Goal: Book appointment/travel/reservation

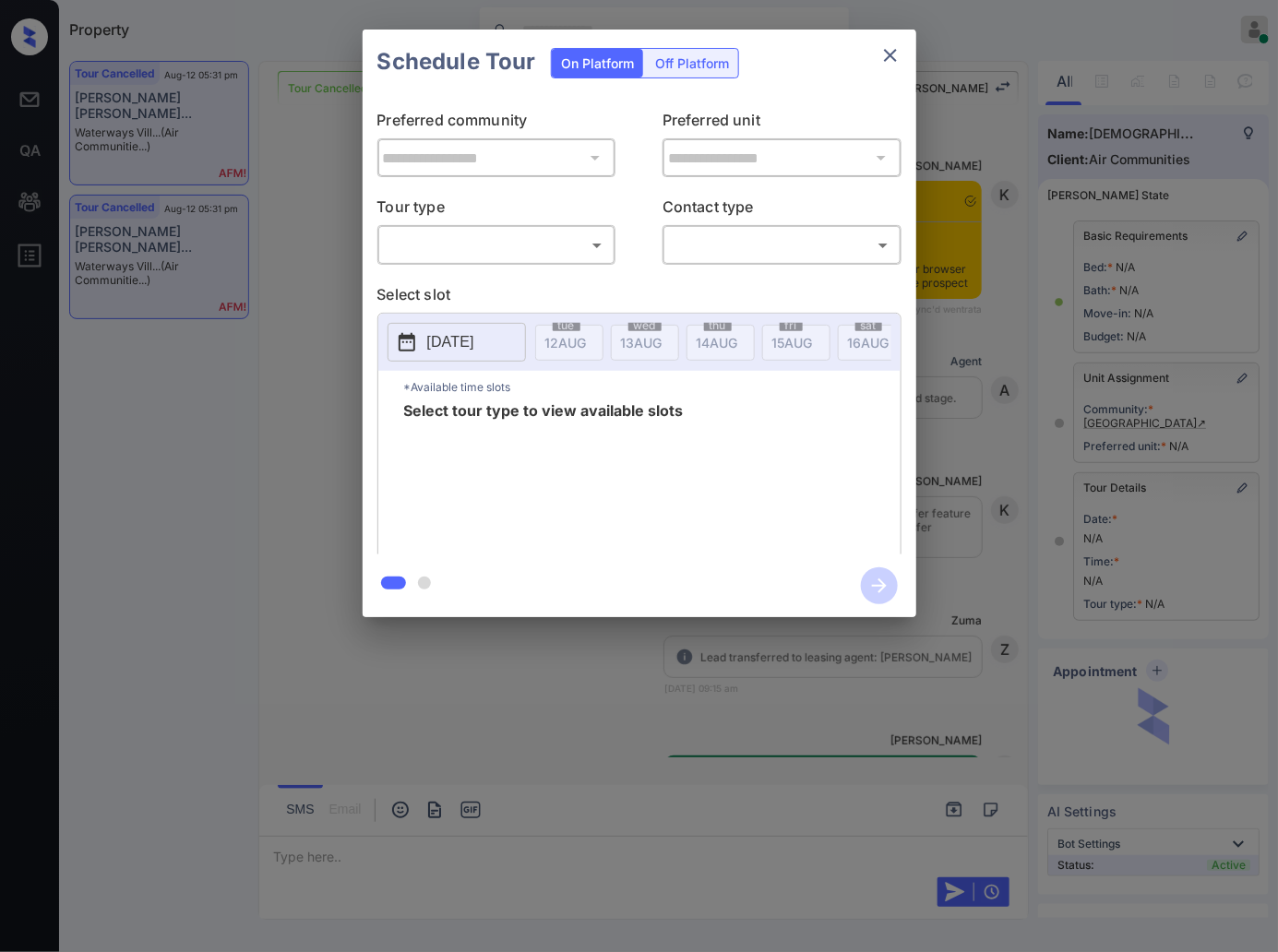
scroll to position [4287, 0]
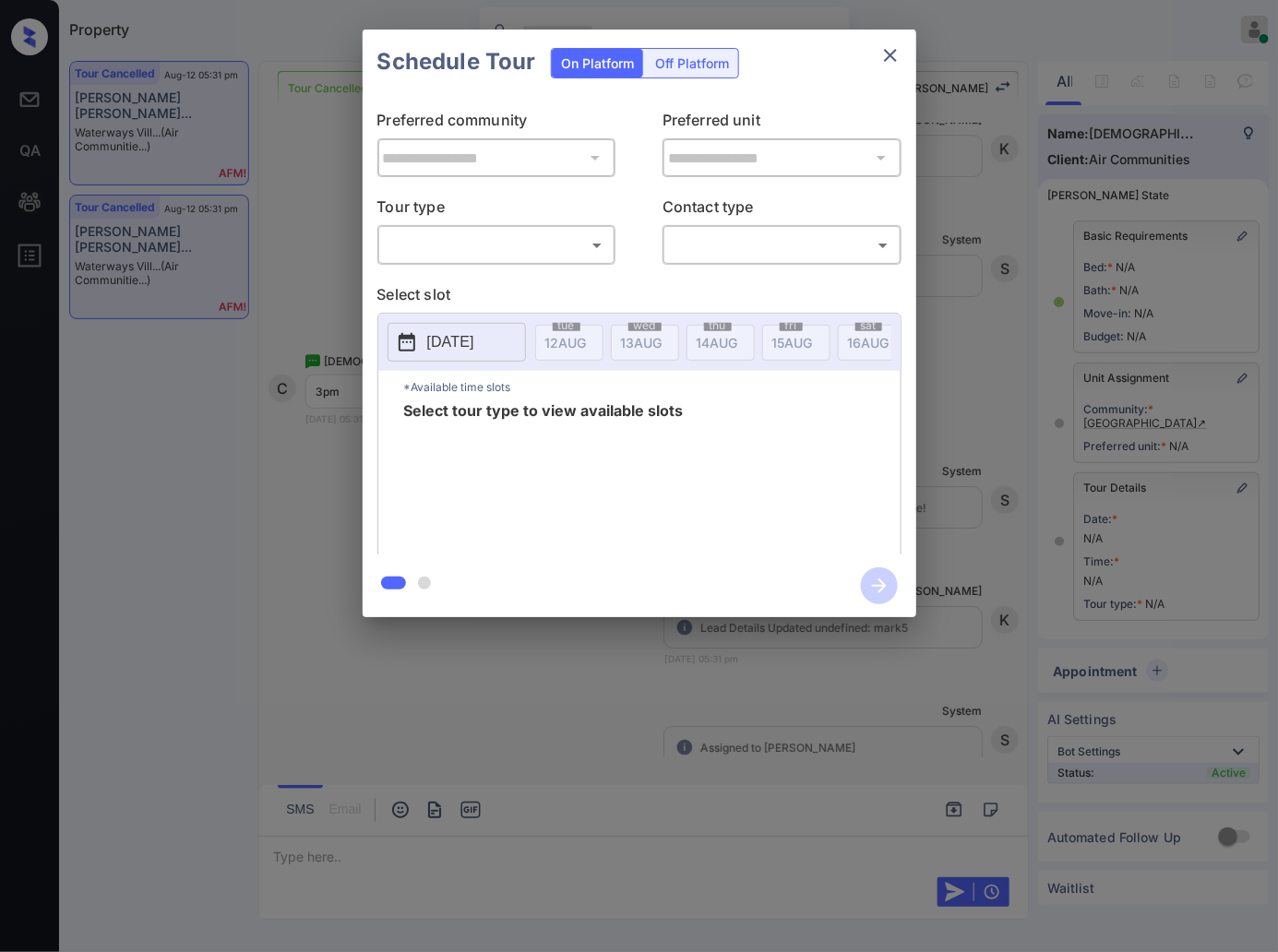
click at [482, 257] on body "Property Caroline Dacanay Online Set yourself offline Set yourself on break Pro…" at bounding box center [639, 476] width 1278 height 952
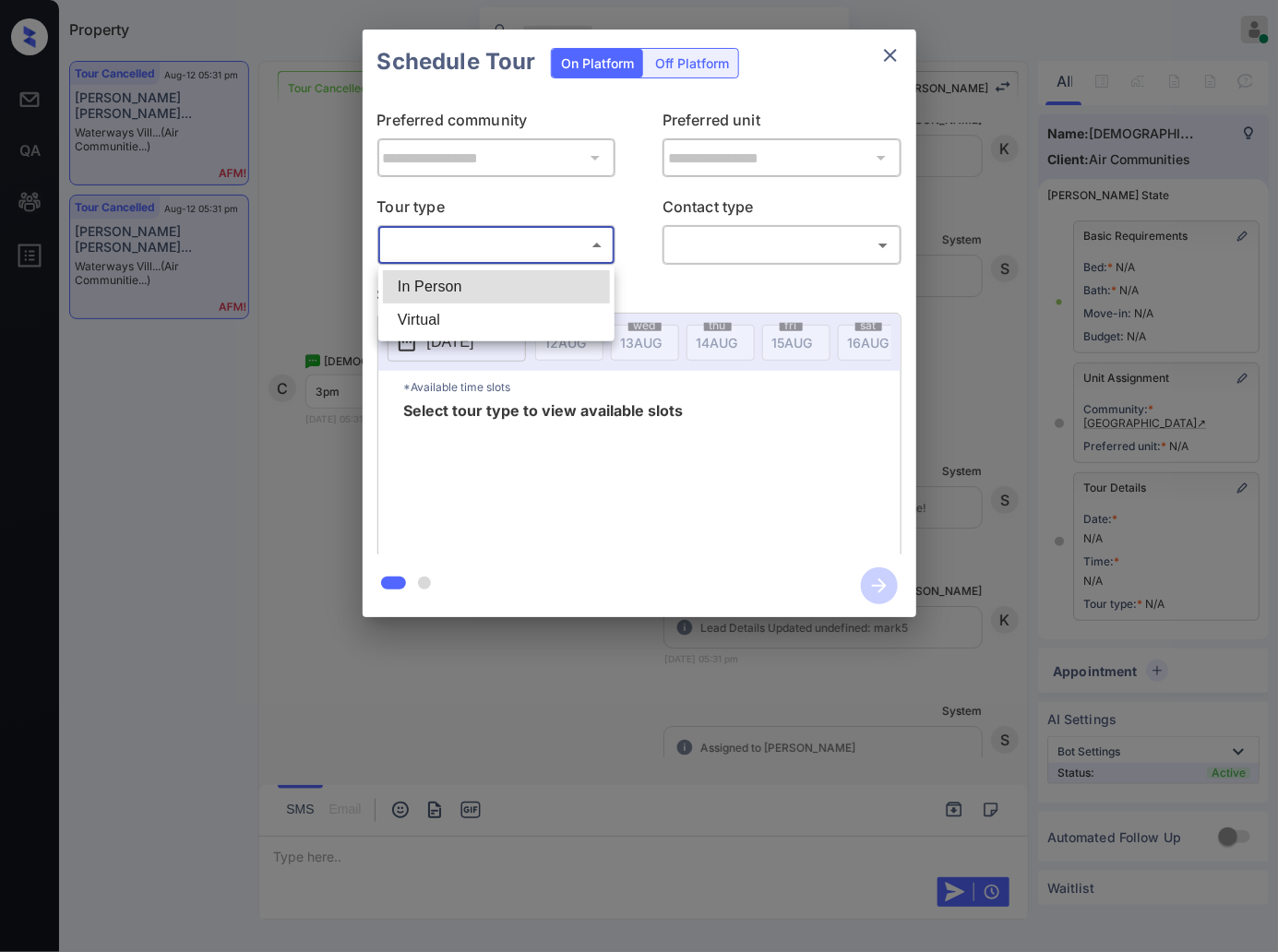
click at [572, 286] on li "In Person" at bounding box center [497, 288] width 227 height 34
type input "********"
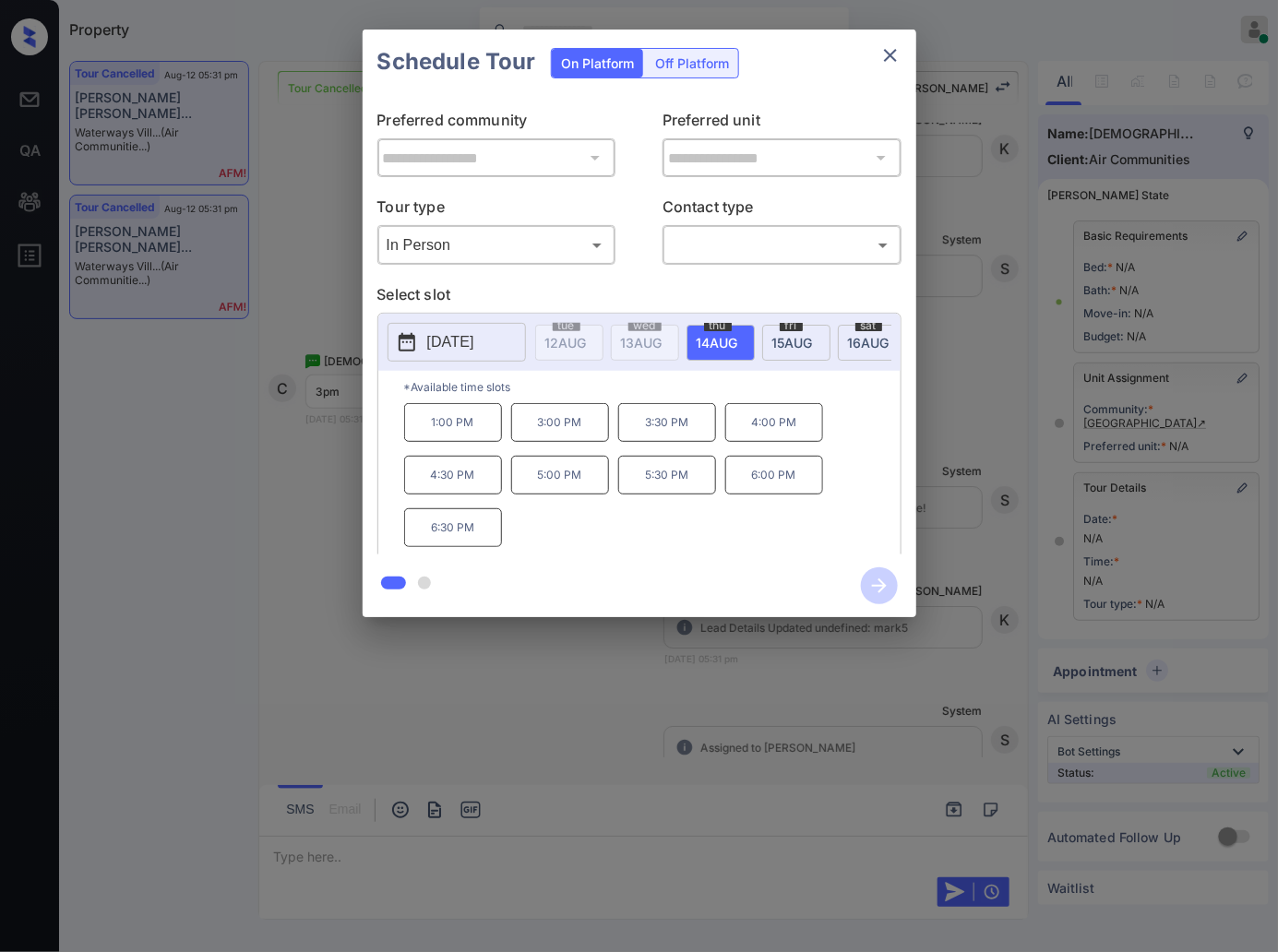
click at [310, 491] on div "**********" at bounding box center [639, 323] width 1278 height 647
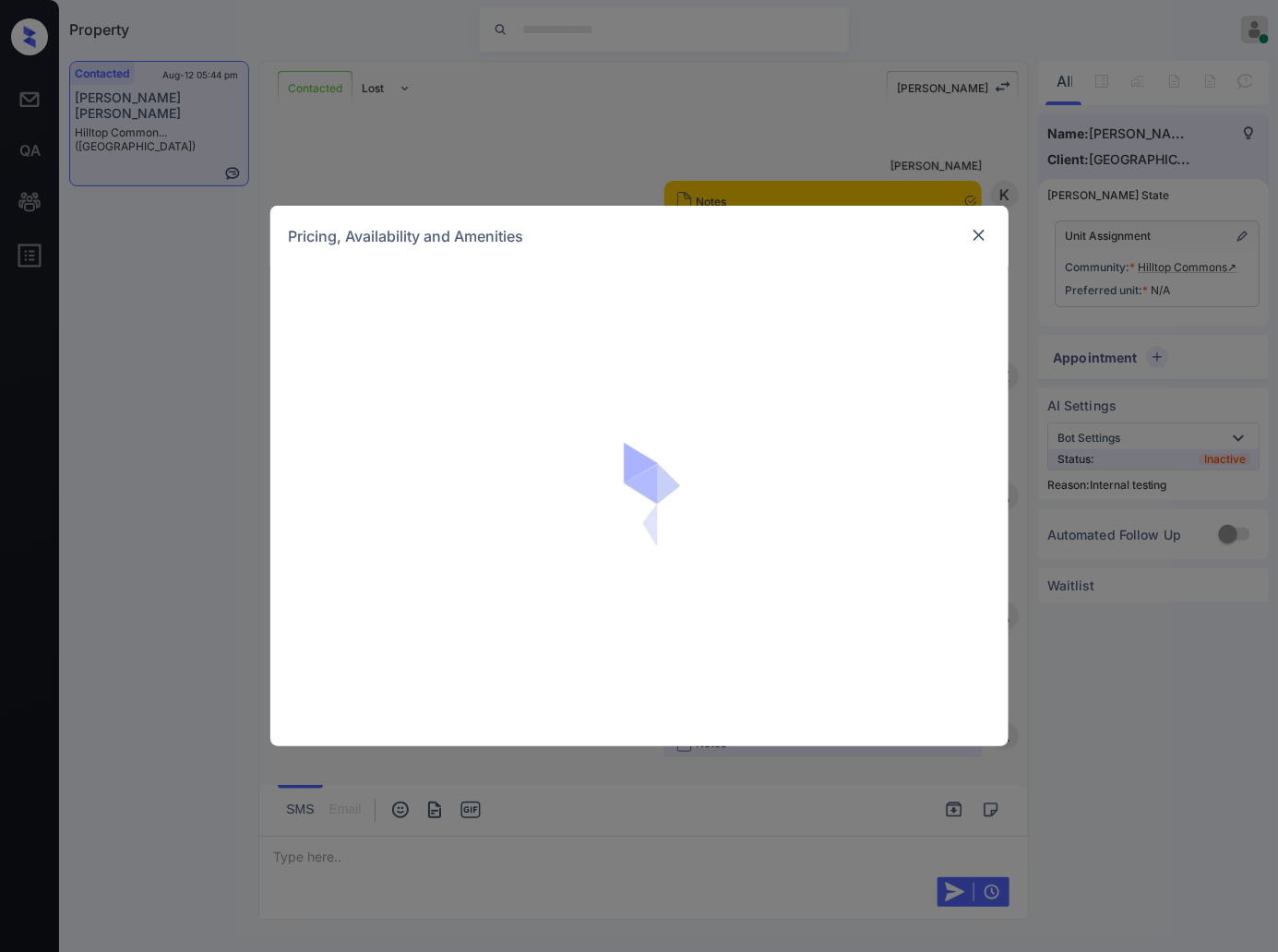
scroll to position [2170, 0]
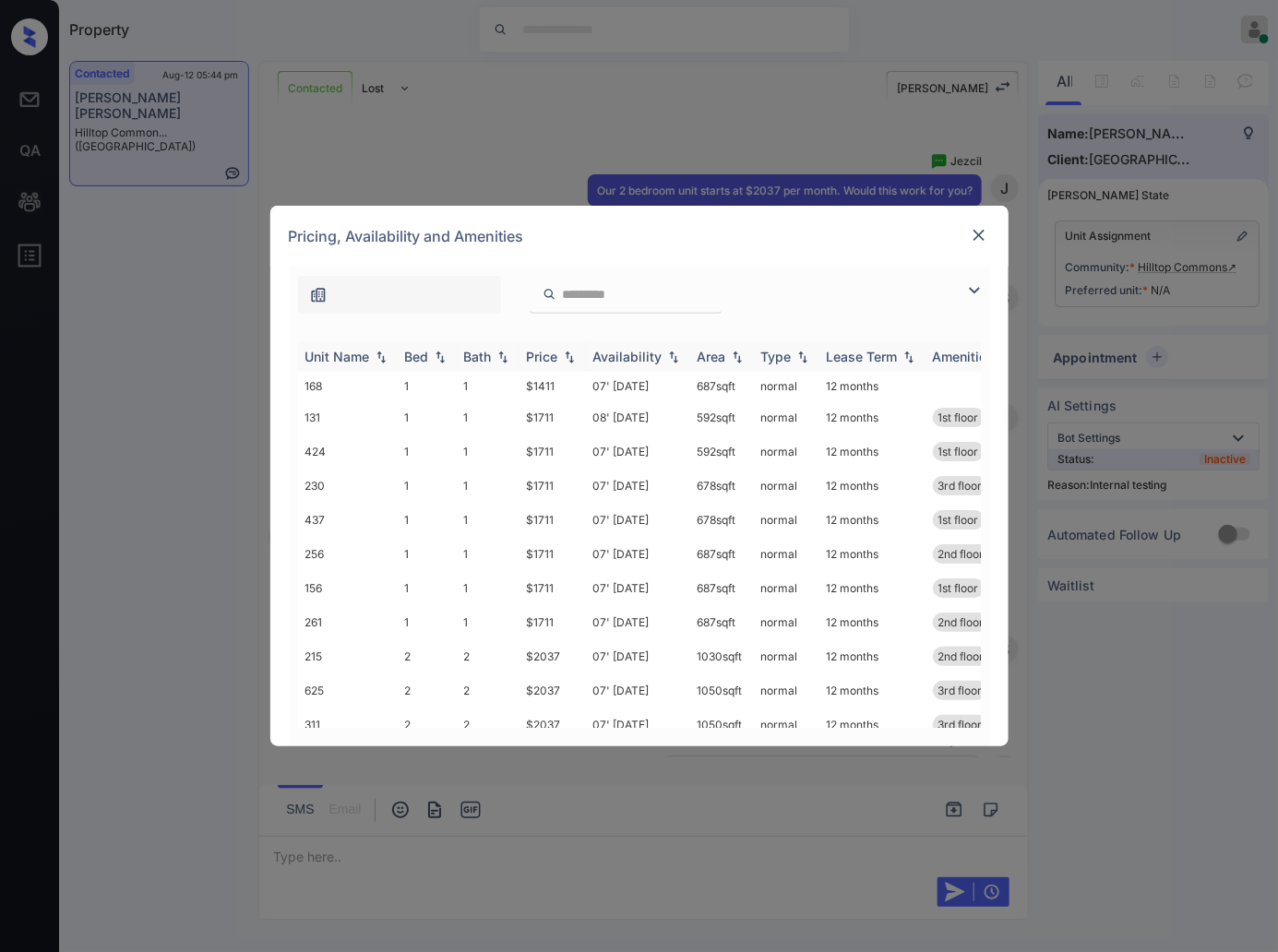
click at [565, 357] on img at bounding box center [570, 357] width 19 height 13
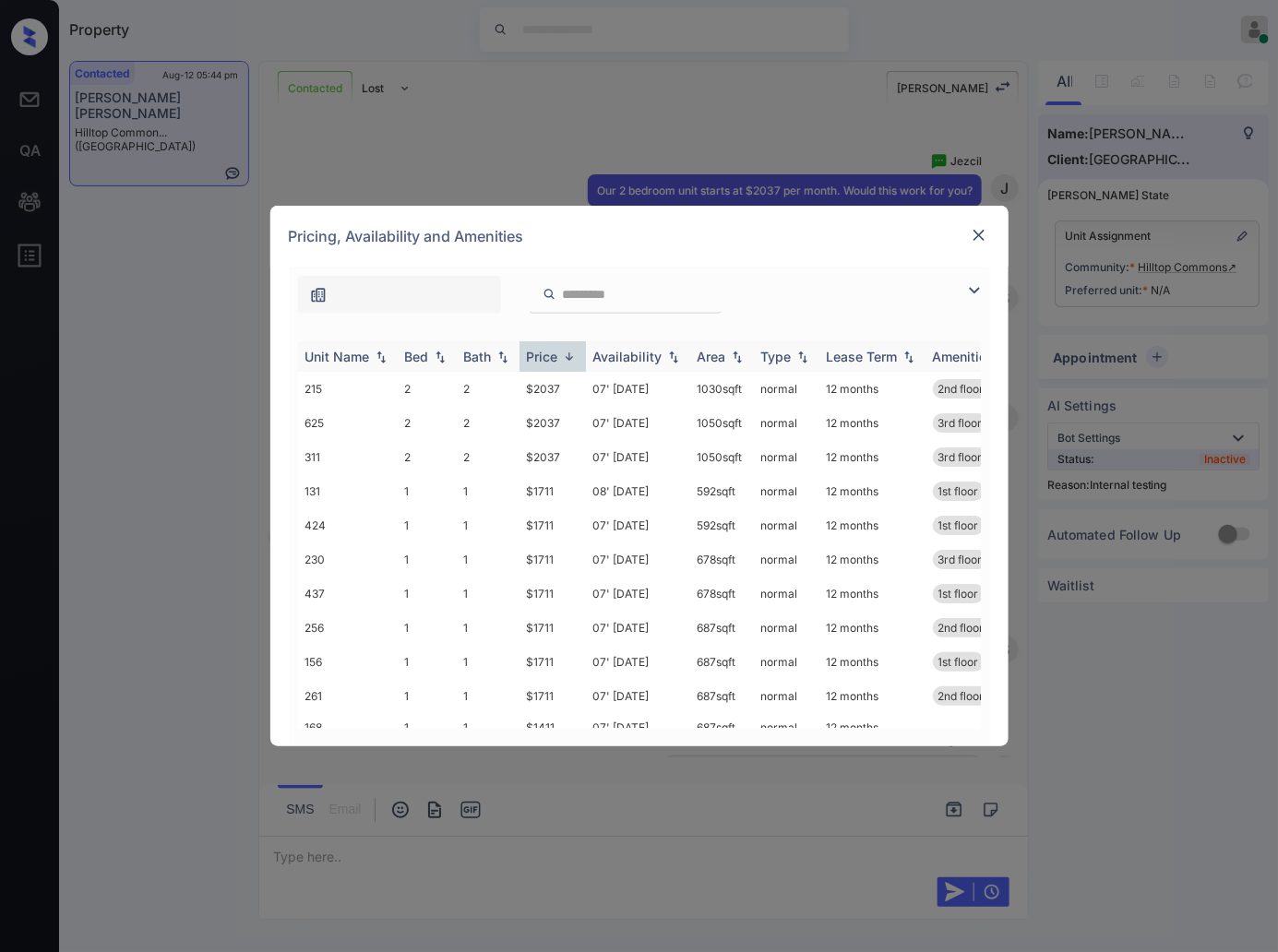
click at [565, 357] on img at bounding box center [570, 356] width 19 height 14
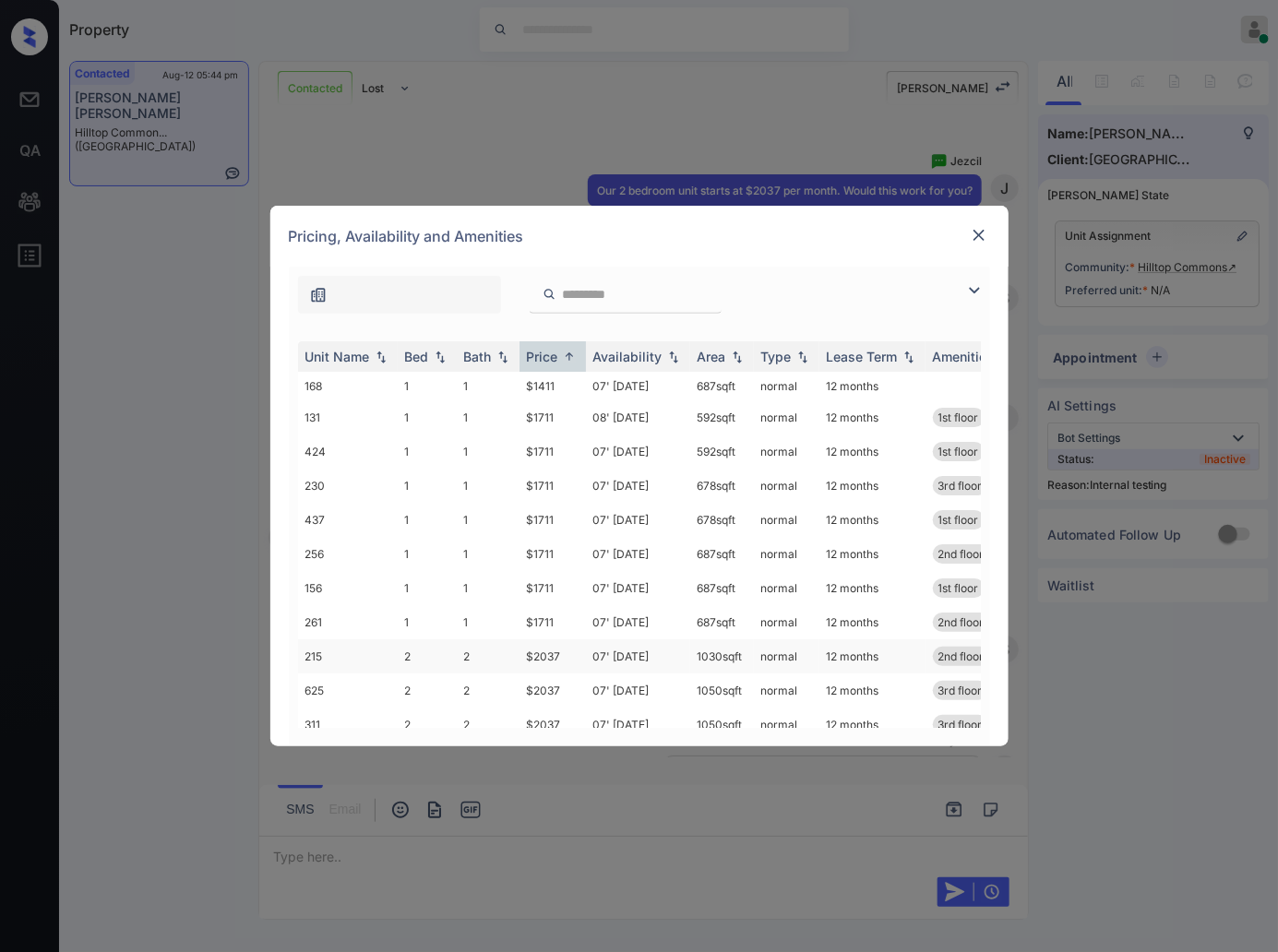
click at [552, 658] on td "$2037" at bounding box center [552, 656] width 66 height 34
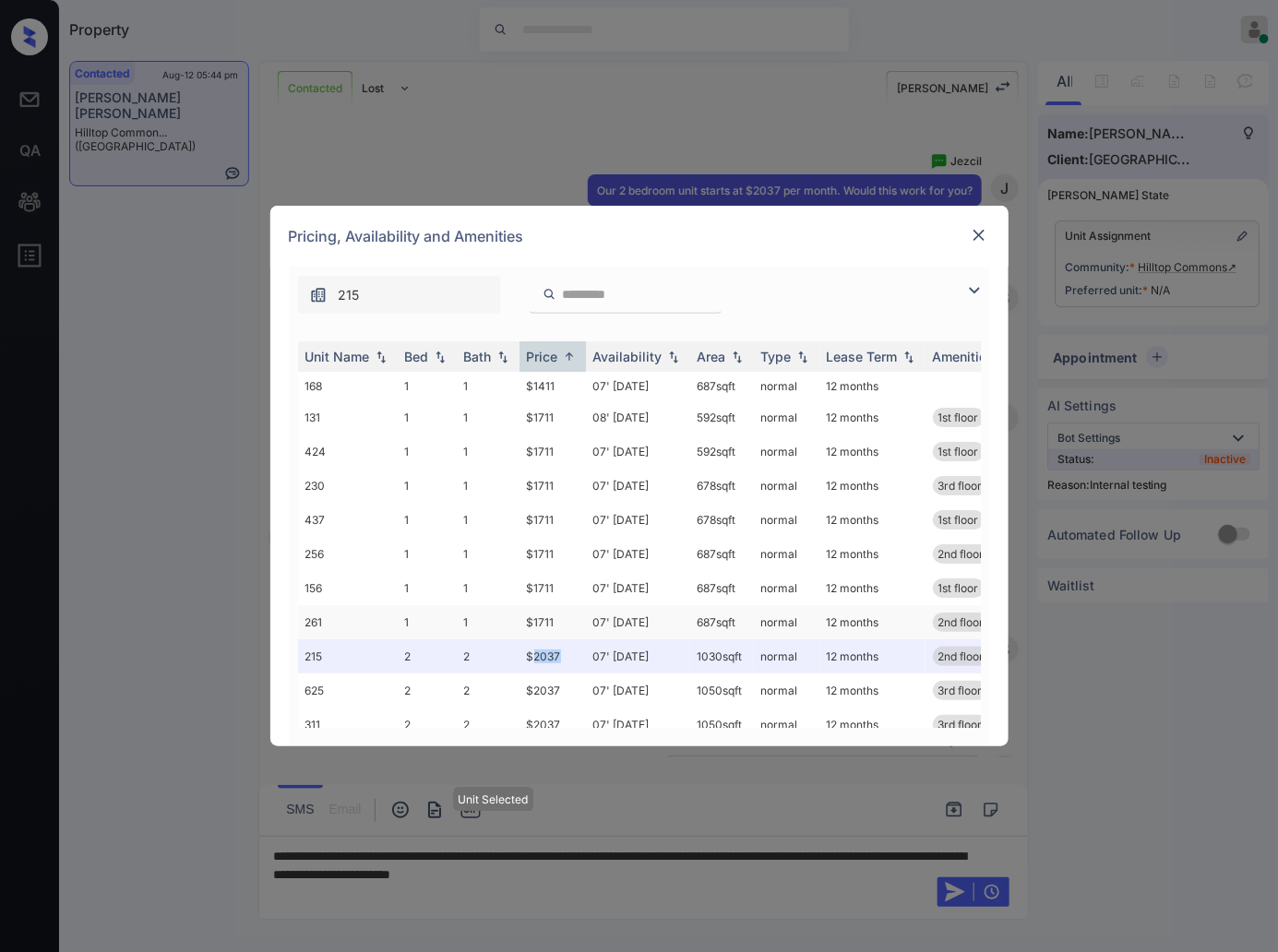
scroll to position [28, 0]
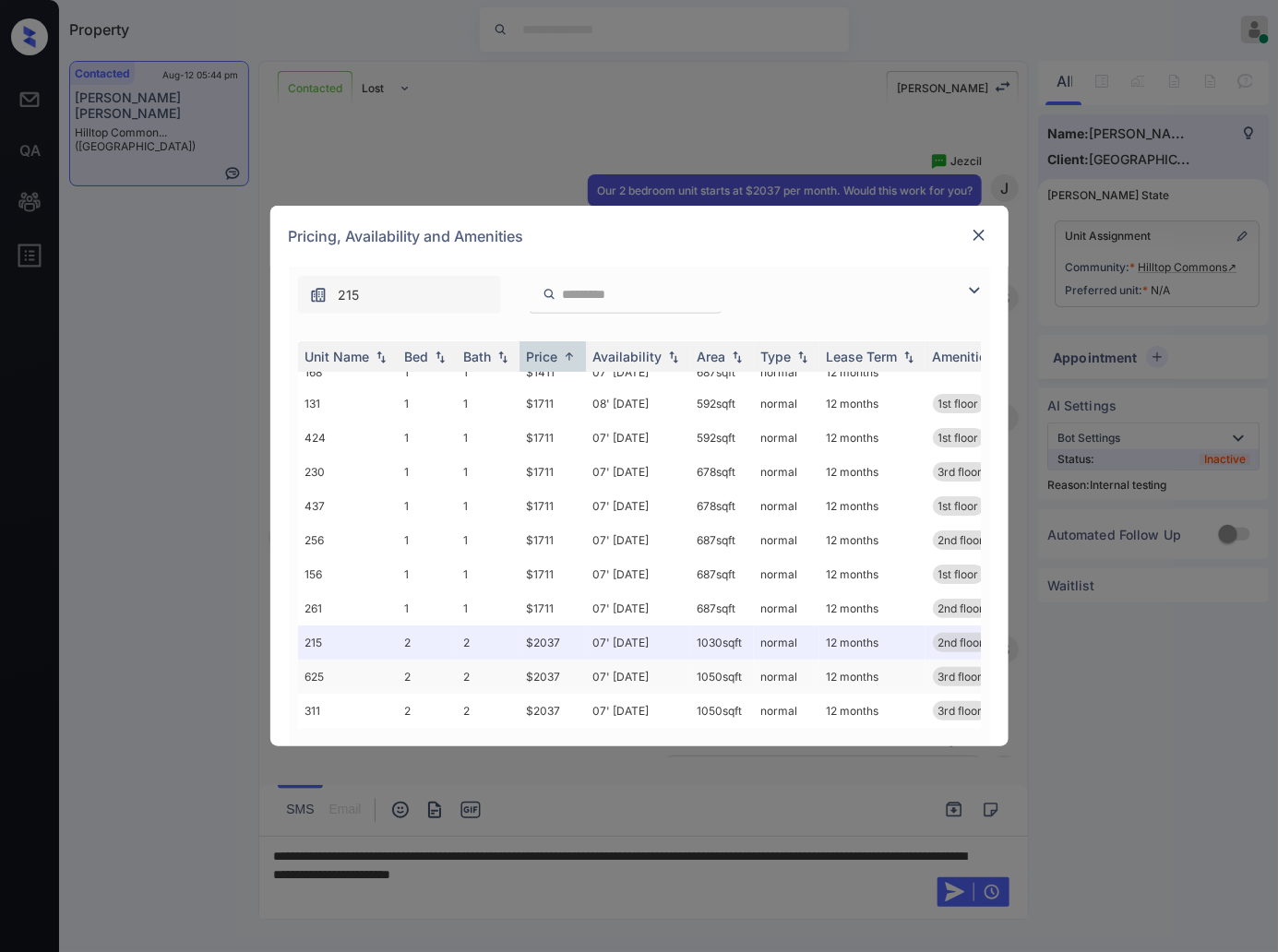
click at [556, 668] on td "$2037" at bounding box center [552, 677] width 66 height 34
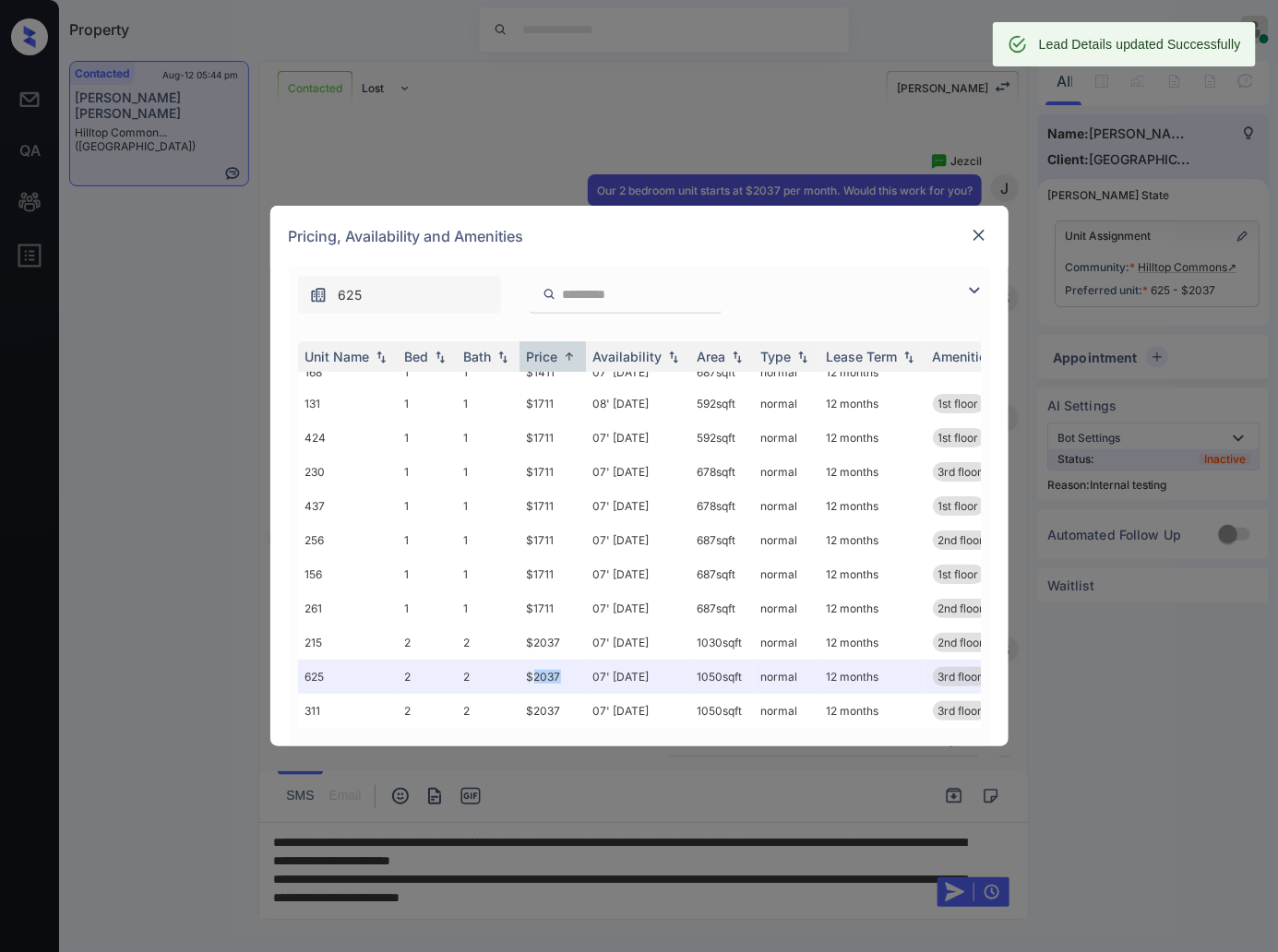
click at [974, 232] on img at bounding box center [979, 235] width 19 height 19
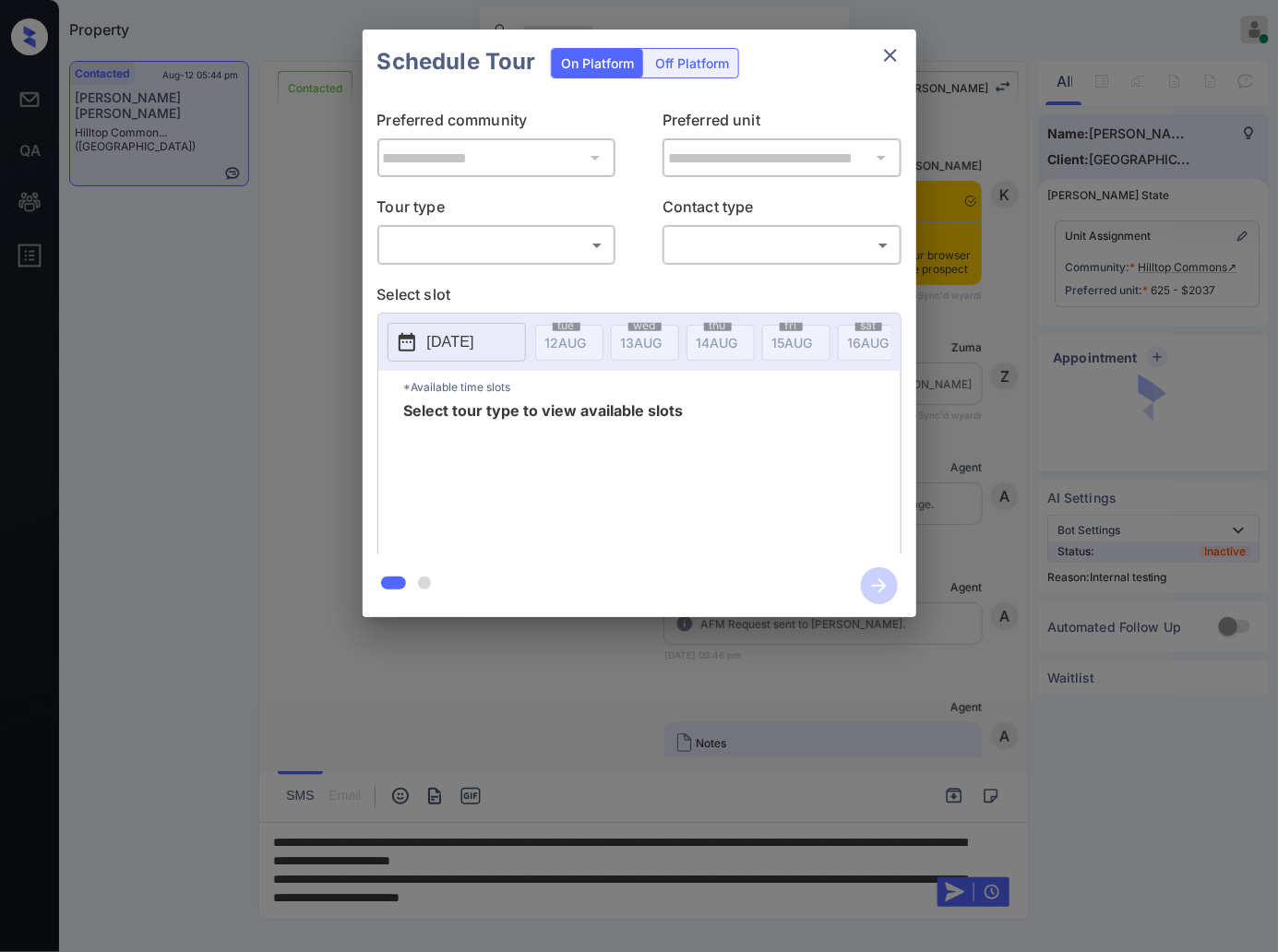
scroll to position [4461, 0]
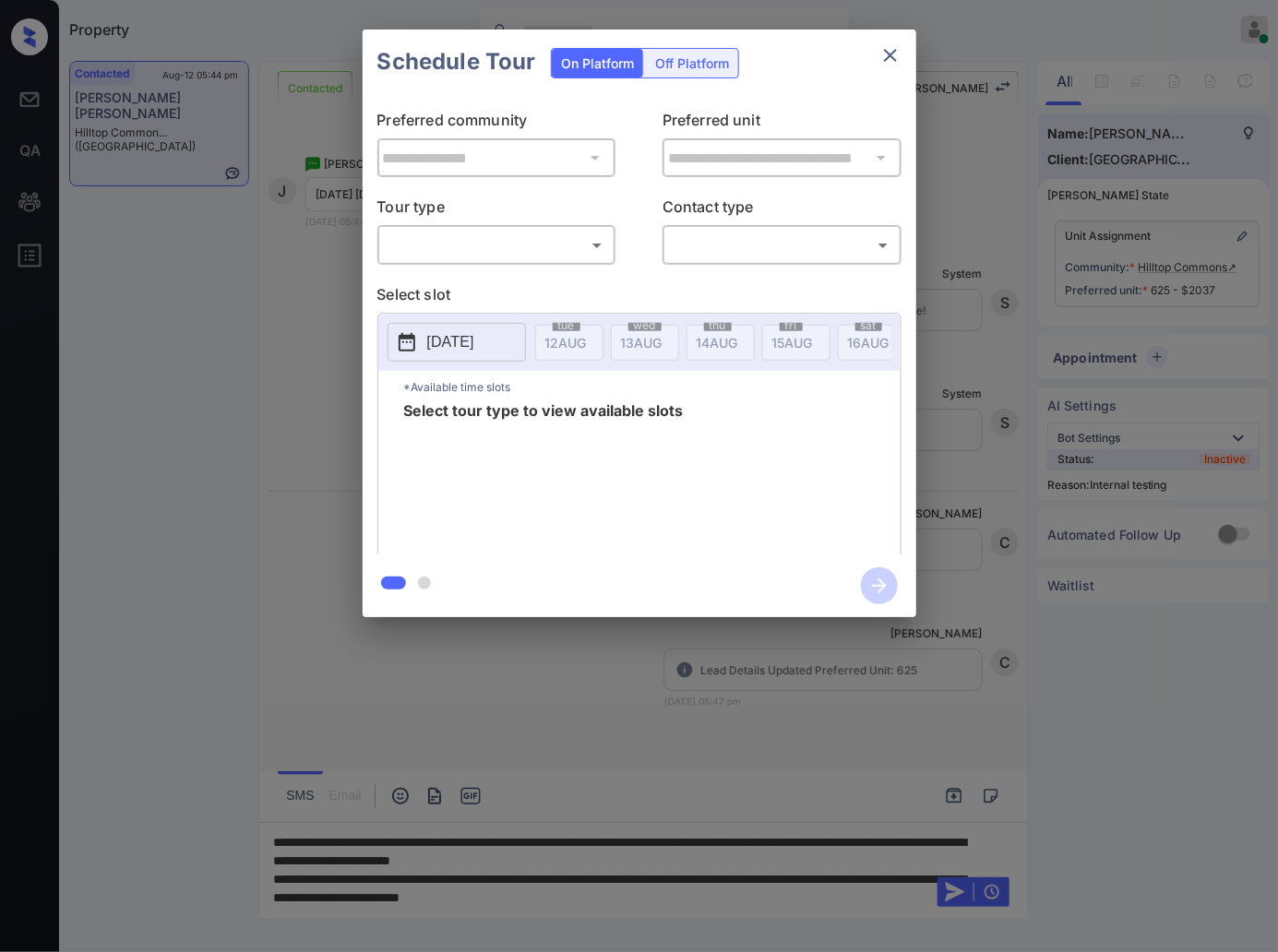
click at [466, 249] on body "Property Caroline Dacanay Online Set yourself offline Set yourself on break Pro…" at bounding box center [639, 476] width 1278 height 952
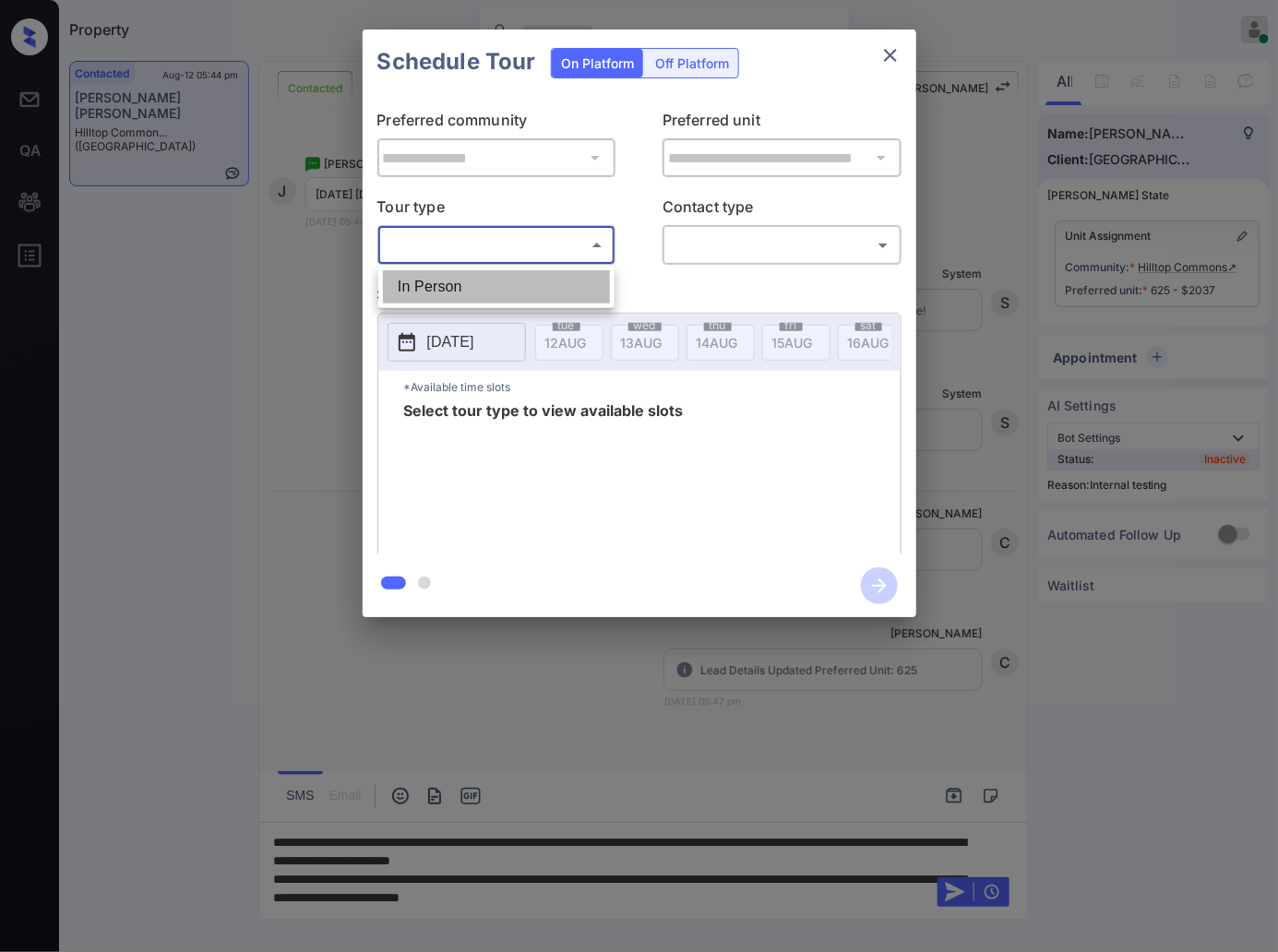
click at [474, 293] on li "In Person" at bounding box center [497, 288] width 227 height 34
type input "********"
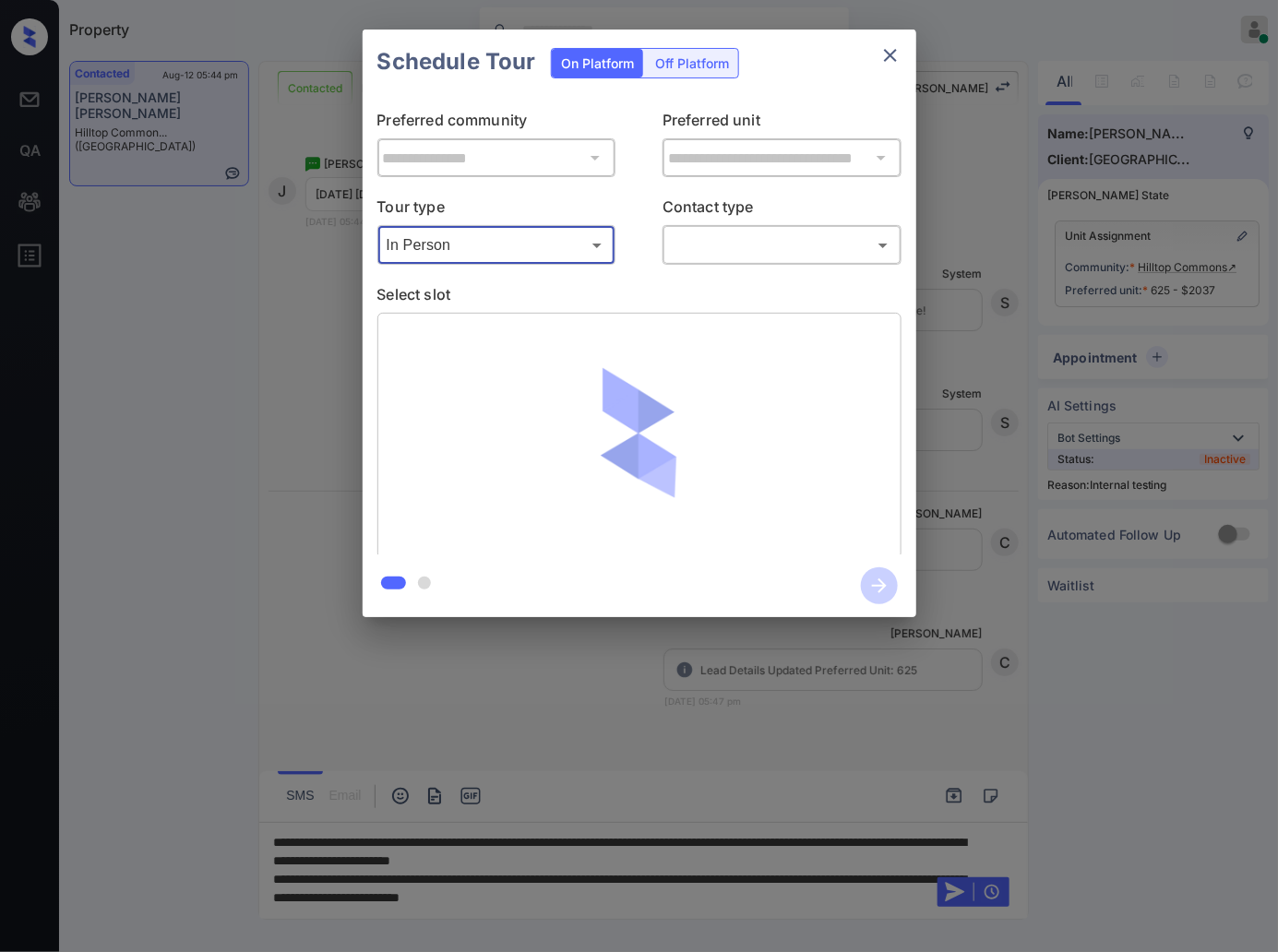
click at [850, 245] on body "Property Caroline Dacanay Online Set yourself offline Set yourself on break Pro…" at bounding box center [639, 476] width 1278 height 952
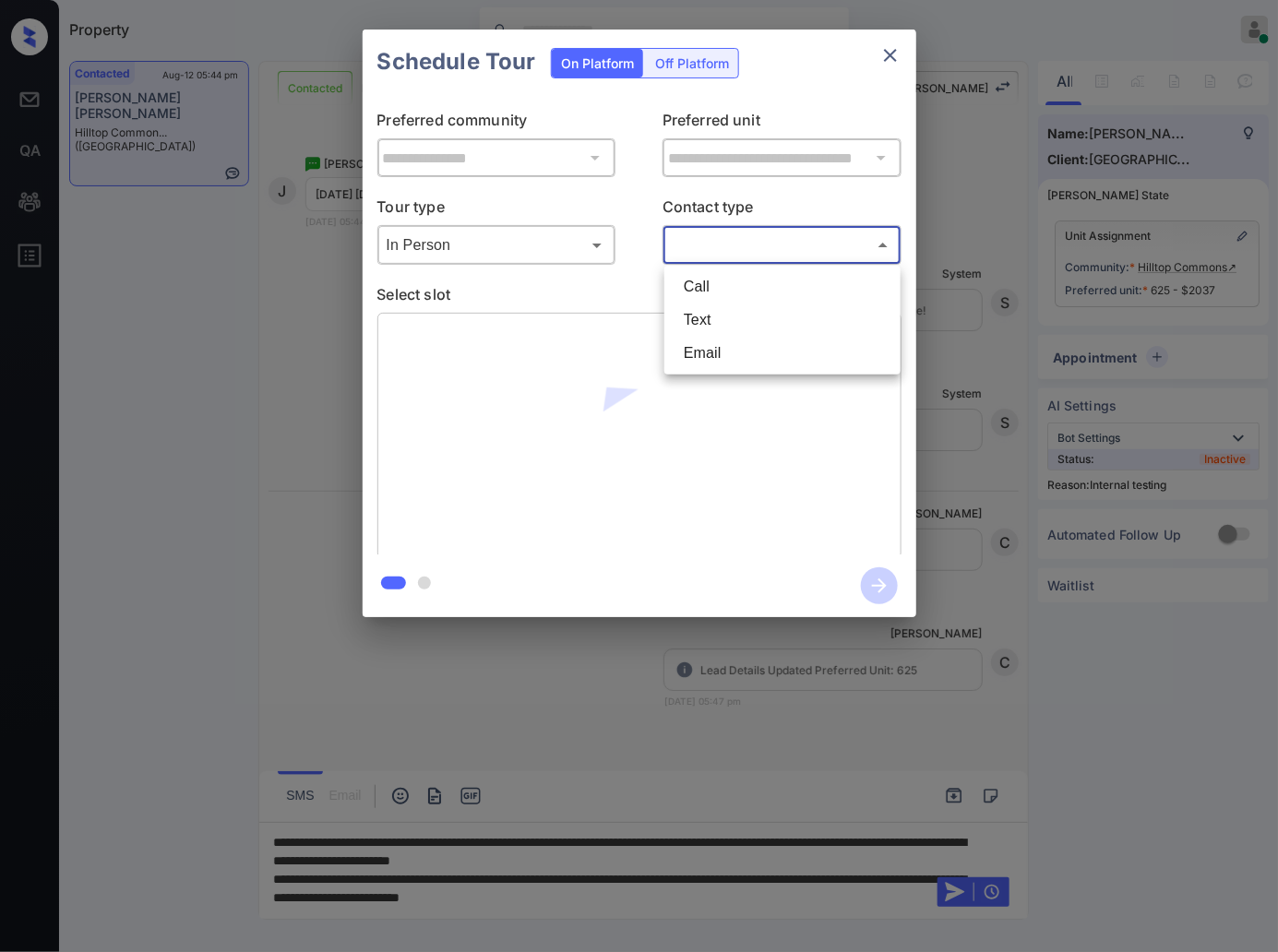
click at [786, 320] on li "Text" at bounding box center [783, 320] width 227 height 34
type input "****"
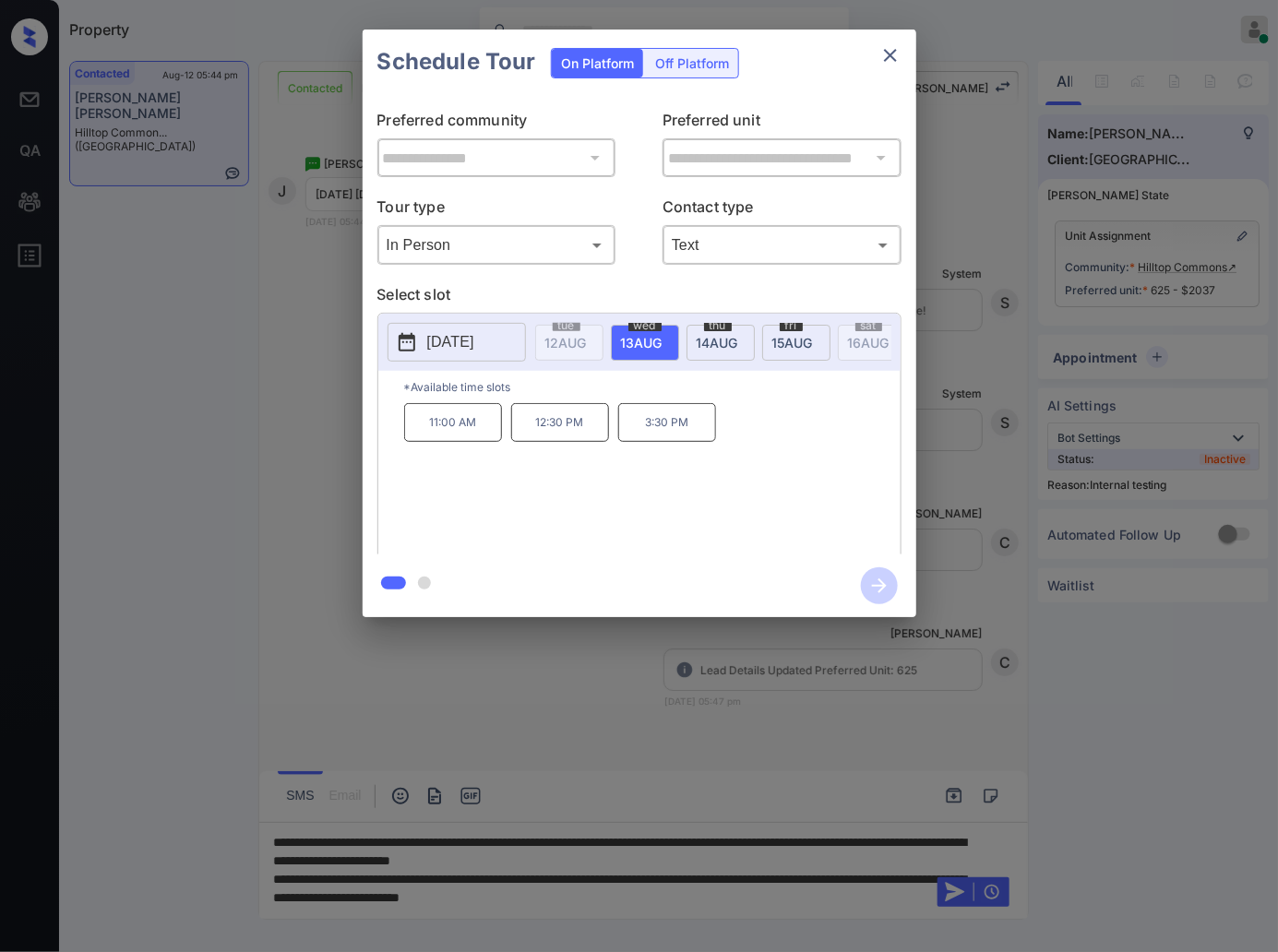
click at [475, 342] on p "2025-08-13" at bounding box center [451, 342] width 47 height 22
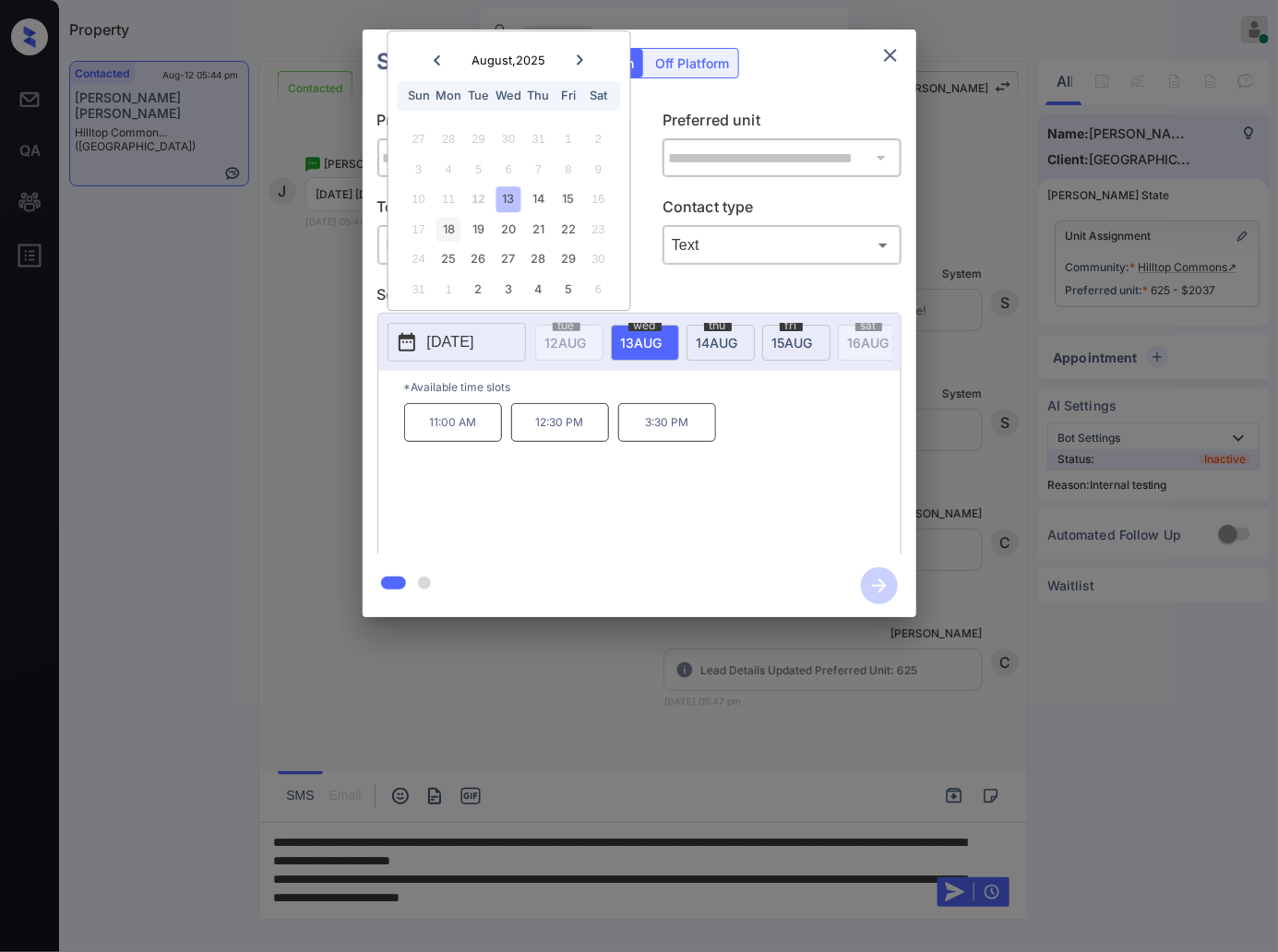
click at [450, 229] on div "18" at bounding box center [449, 229] width 25 height 25
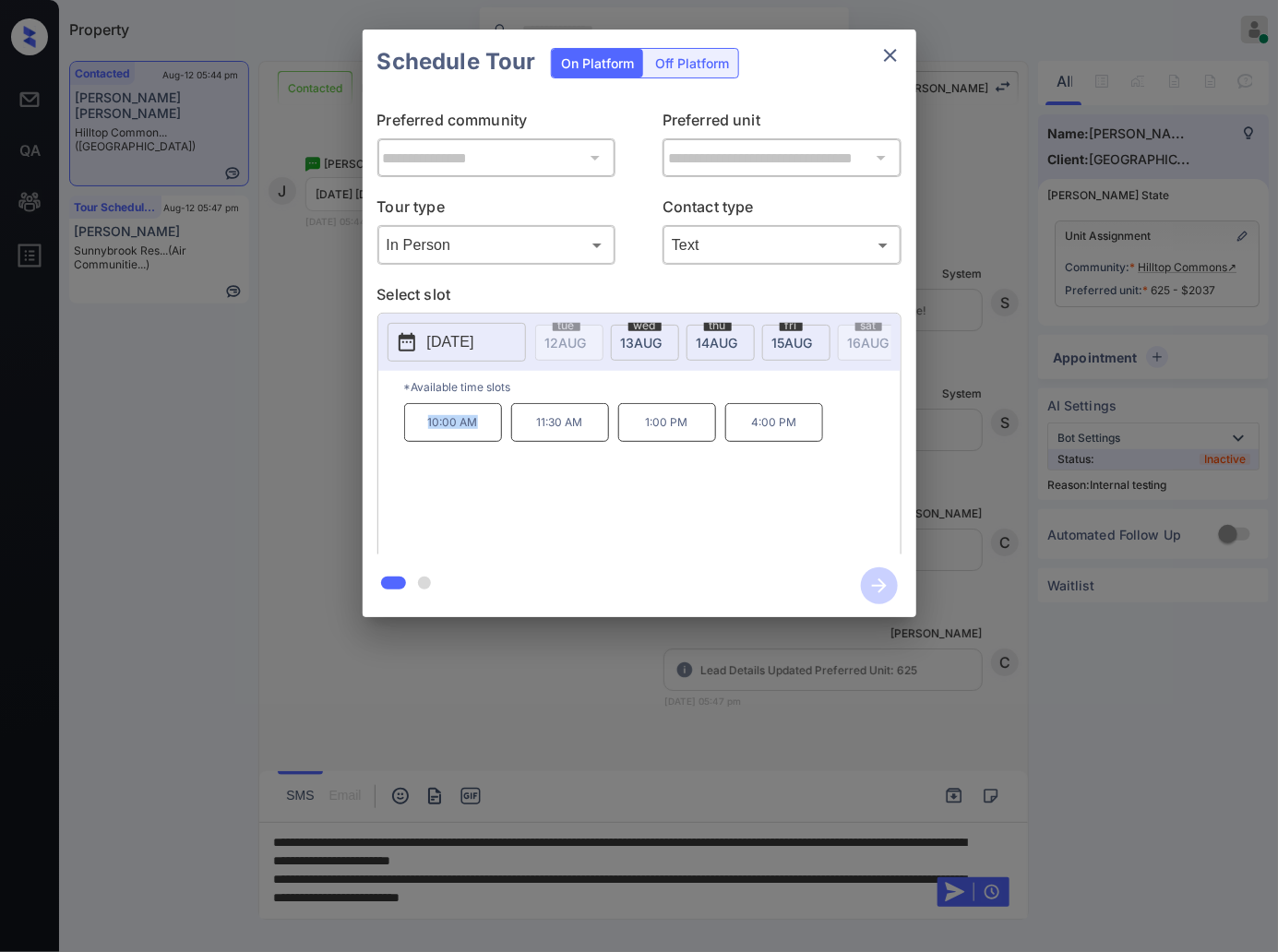
drag, startPoint x: 490, startPoint y: 432, endPoint x: 272, endPoint y: 504, distance: 229.6
click at [421, 437] on p "10:00 AM" at bounding box center [452, 422] width 98 height 39
copy p "10:00 AM"
drag, startPoint x: 704, startPoint y: 437, endPoint x: 637, endPoint y: 437, distance: 67.0
click at [637, 437] on p "1:00 PM" at bounding box center [666, 422] width 98 height 39
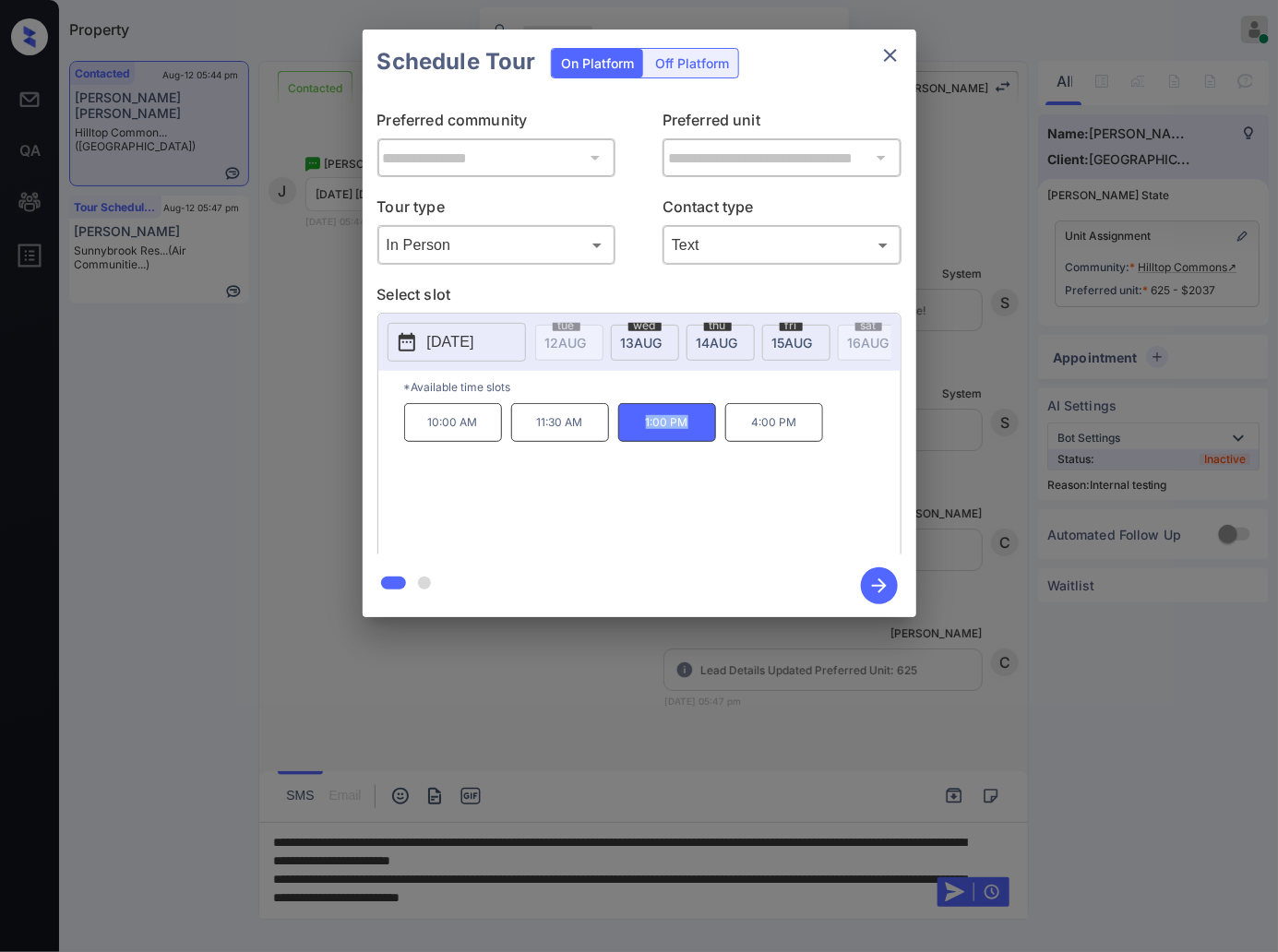
copy p "1:00 PM"
drag, startPoint x: 804, startPoint y: 444, endPoint x: 748, endPoint y: 436, distance: 56.6
click at [748, 436] on p "4:00 PM" at bounding box center [774, 422] width 98 height 39
copy p "4:00 PM"
click at [475, 349] on p "2025-08-18" at bounding box center [451, 342] width 47 height 22
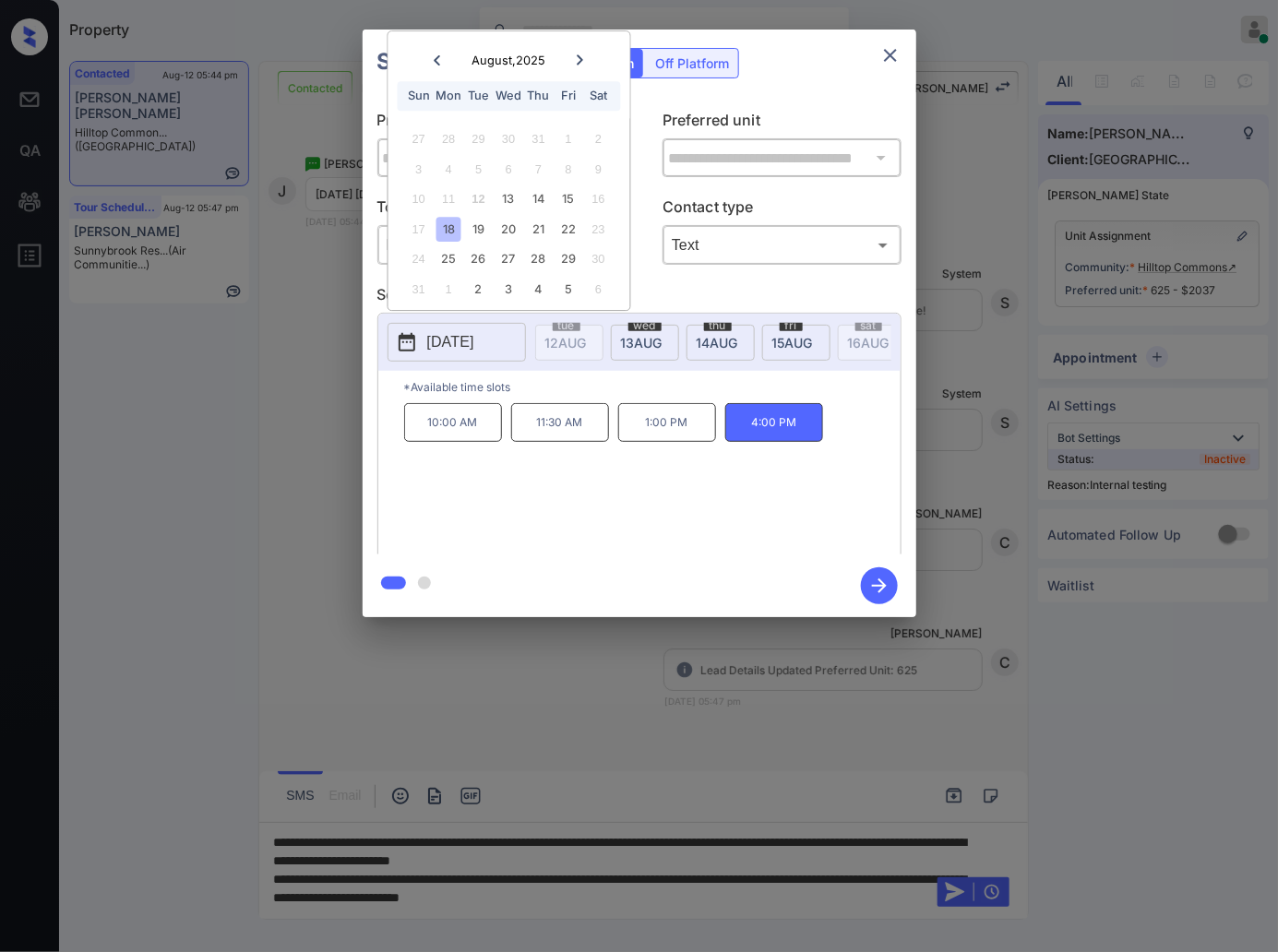
click at [471, 776] on div at bounding box center [639, 476] width 1278 height 952
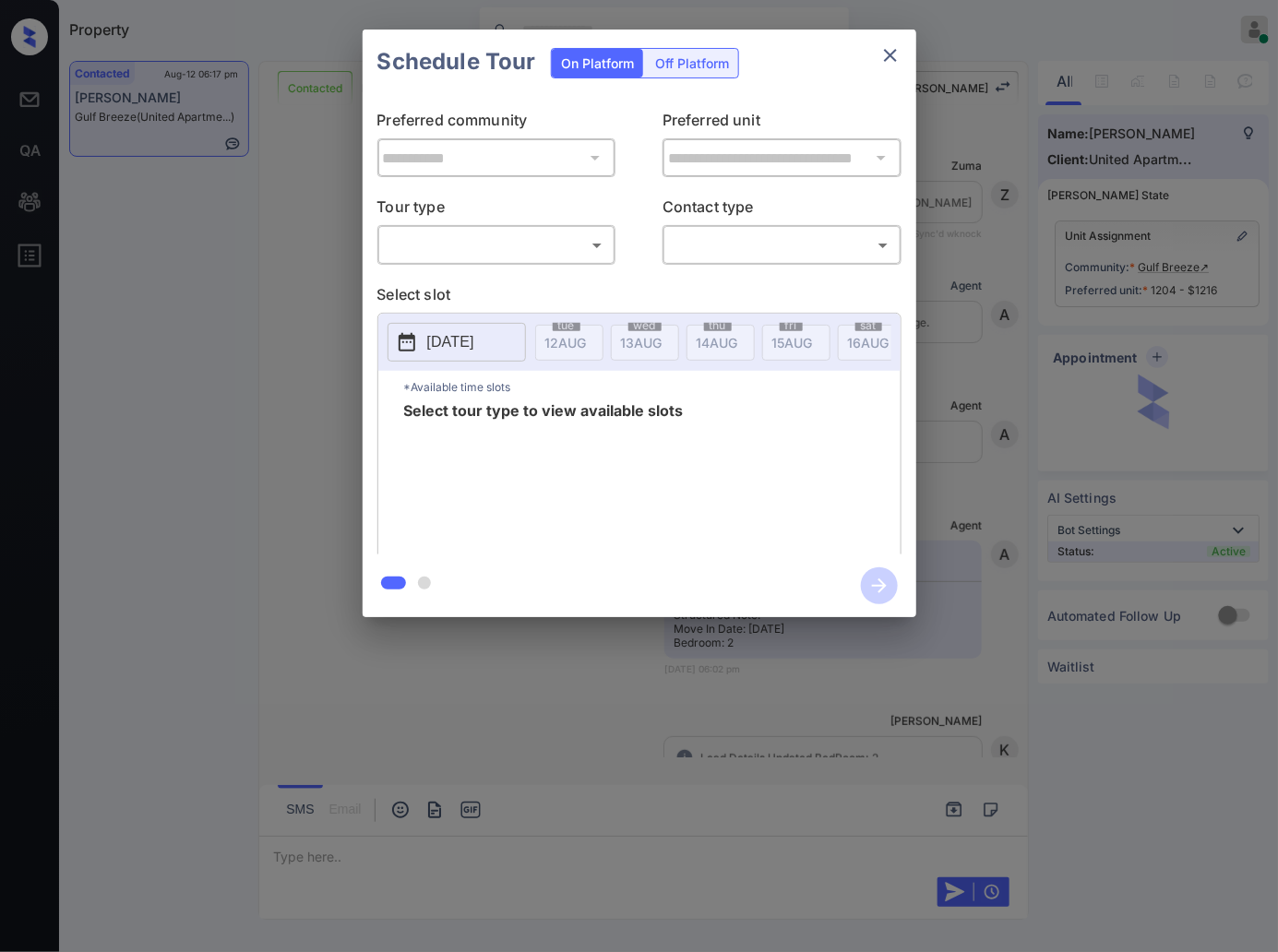
scroll to position [1284, 0]
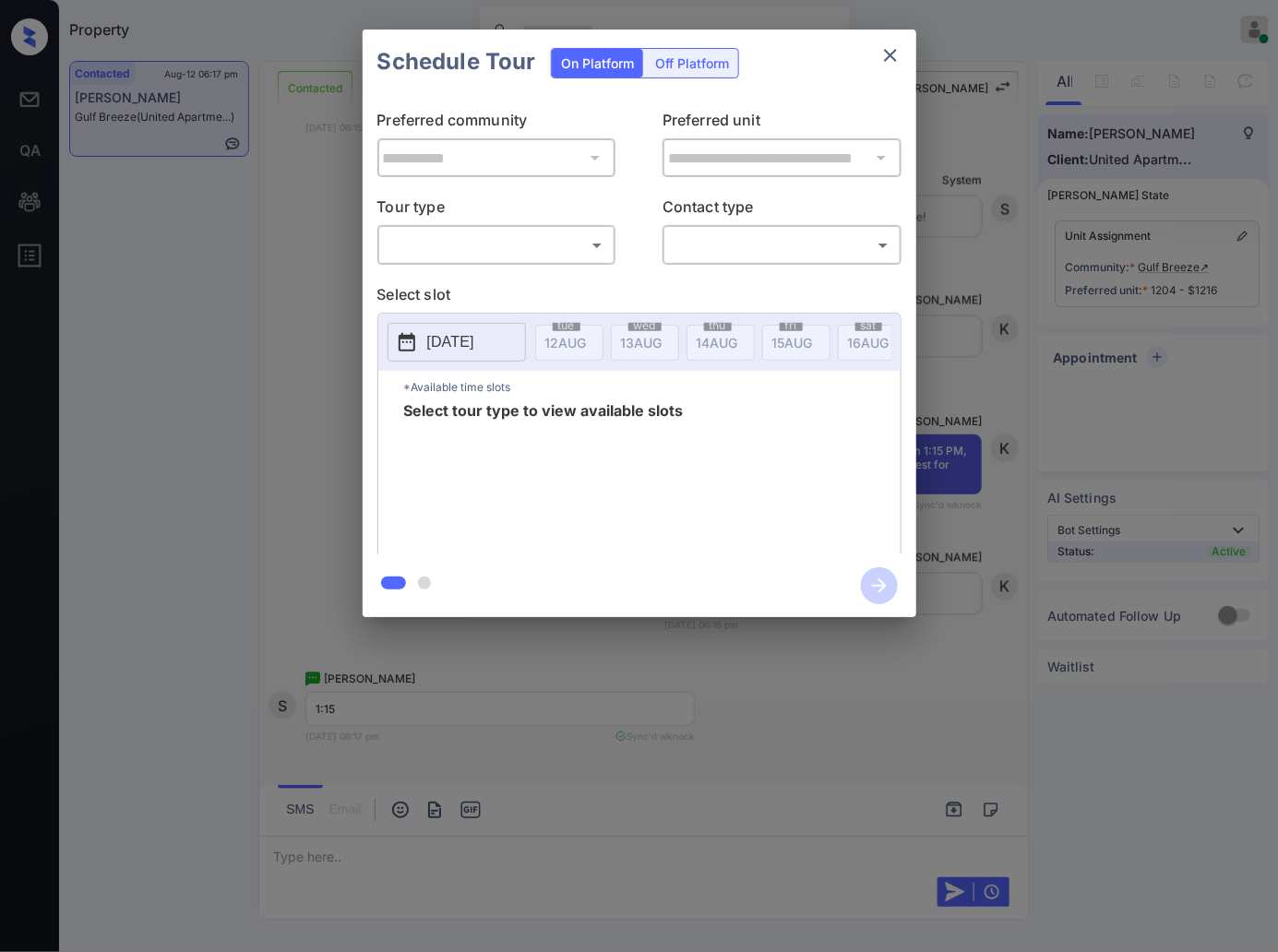
click at [599, 242] on body "Property Caroline Dacanay Online Set yourself offline Set yourself on break Pro…" at bounding box center [639, 476] width 1278 height 952
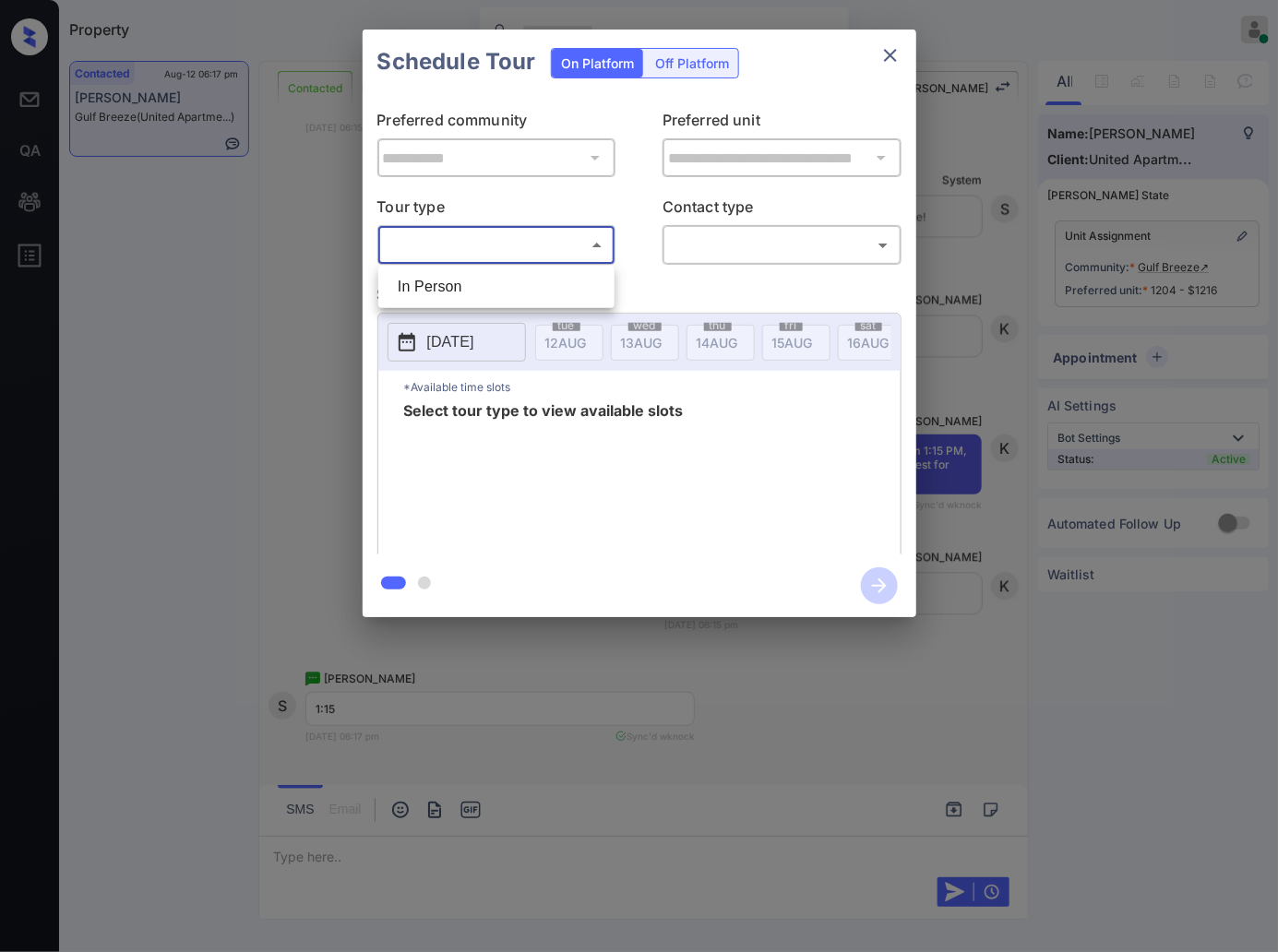
click at [586, 268] on ul "In Person" at bounding box center [497, 288] width 236 height 43
click at [586, 277] on li "In Person" at bounding box center [497, 288] width 227 height 34
type input "********"
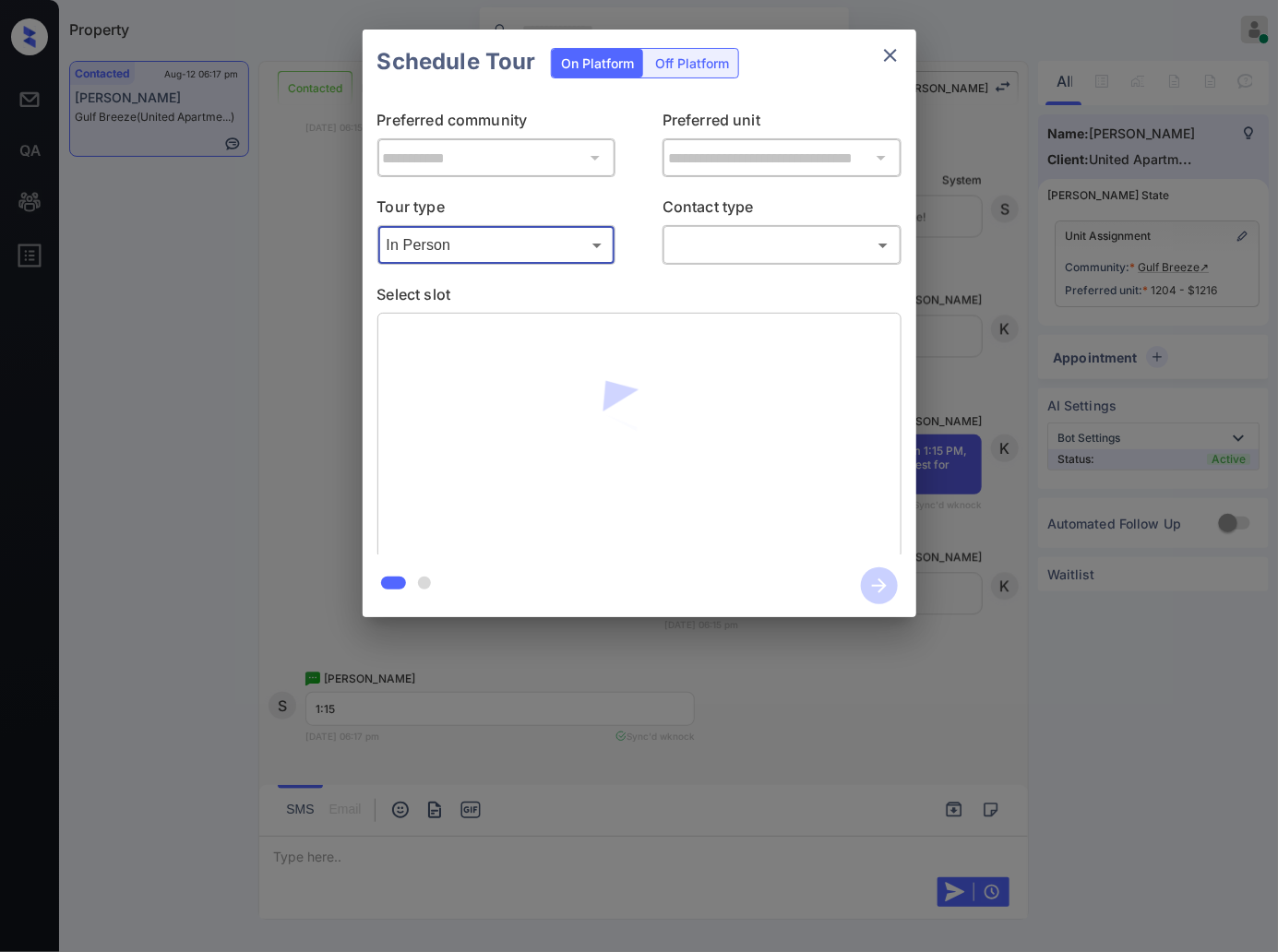
click at [771, 235] on body "Property Caroline Dacanay Online Set yourself offline Set yourself on break Pro…" at bounding box center [639, 476] width 1278 height 952
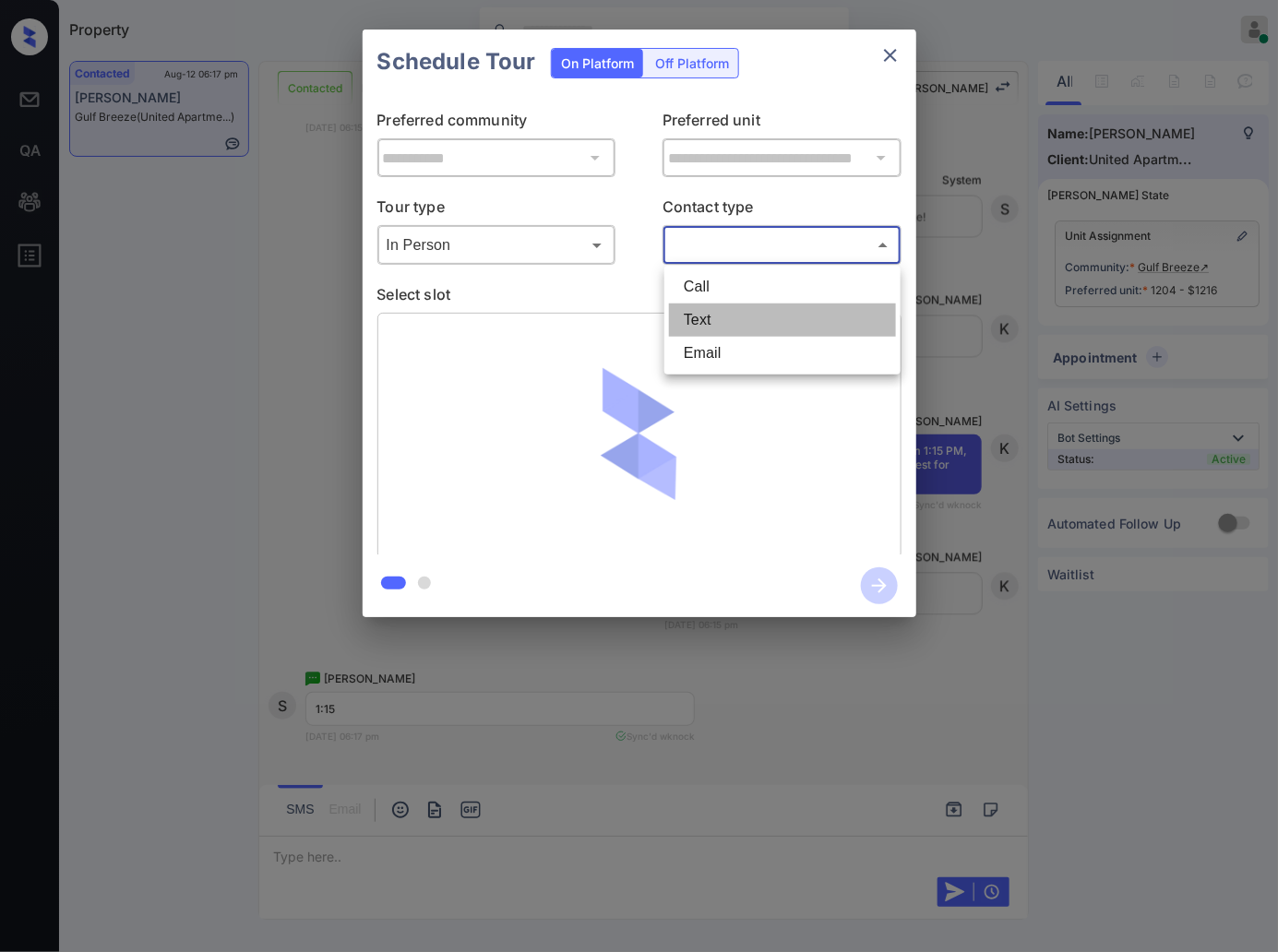
click at [762, 305] on li "Text" at bounding box center [783, 320] width 227 height 34
type input "****"
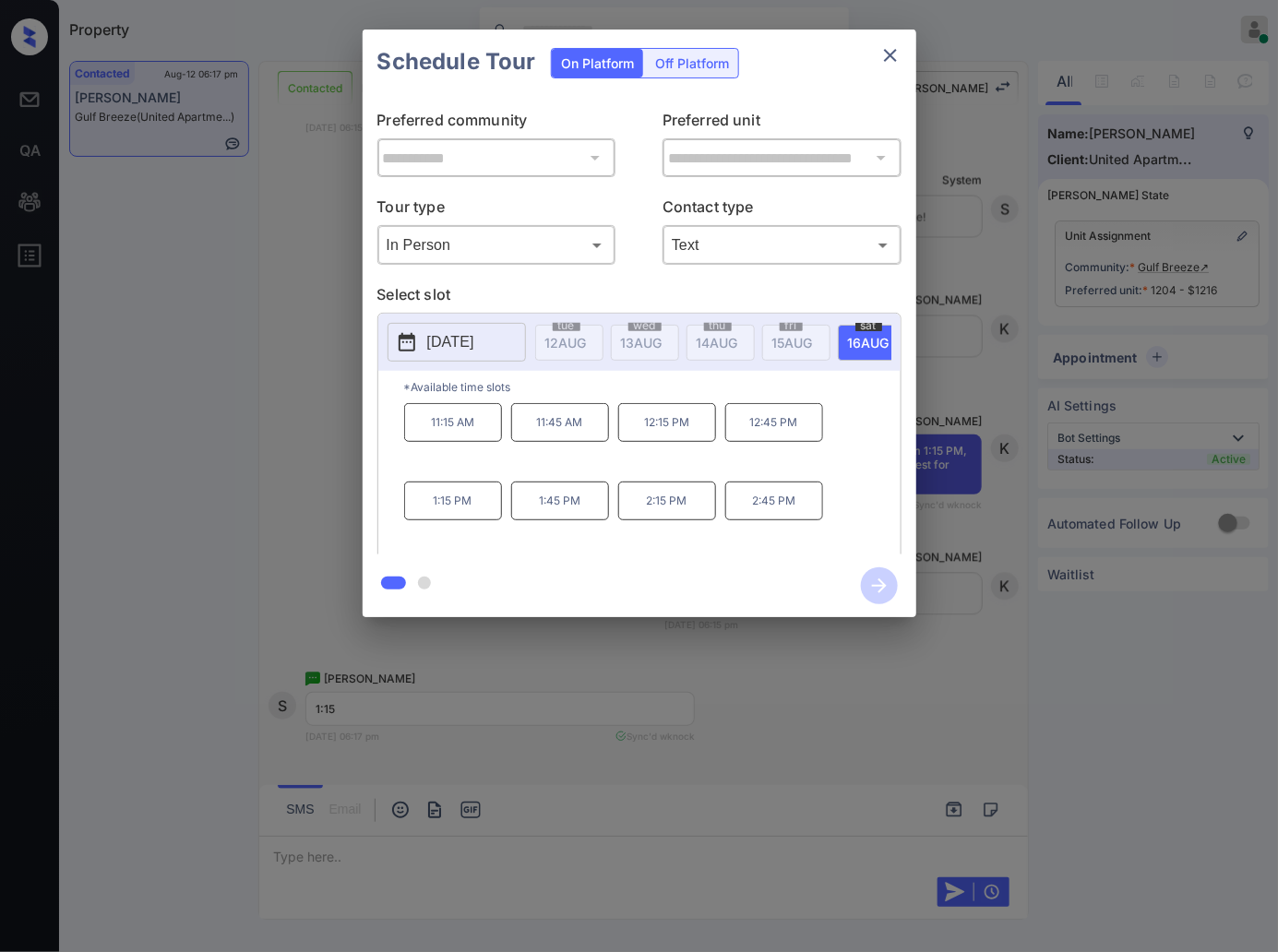
click at [418, 688] on div at bounding box center [639, 476] width 1278 height 952
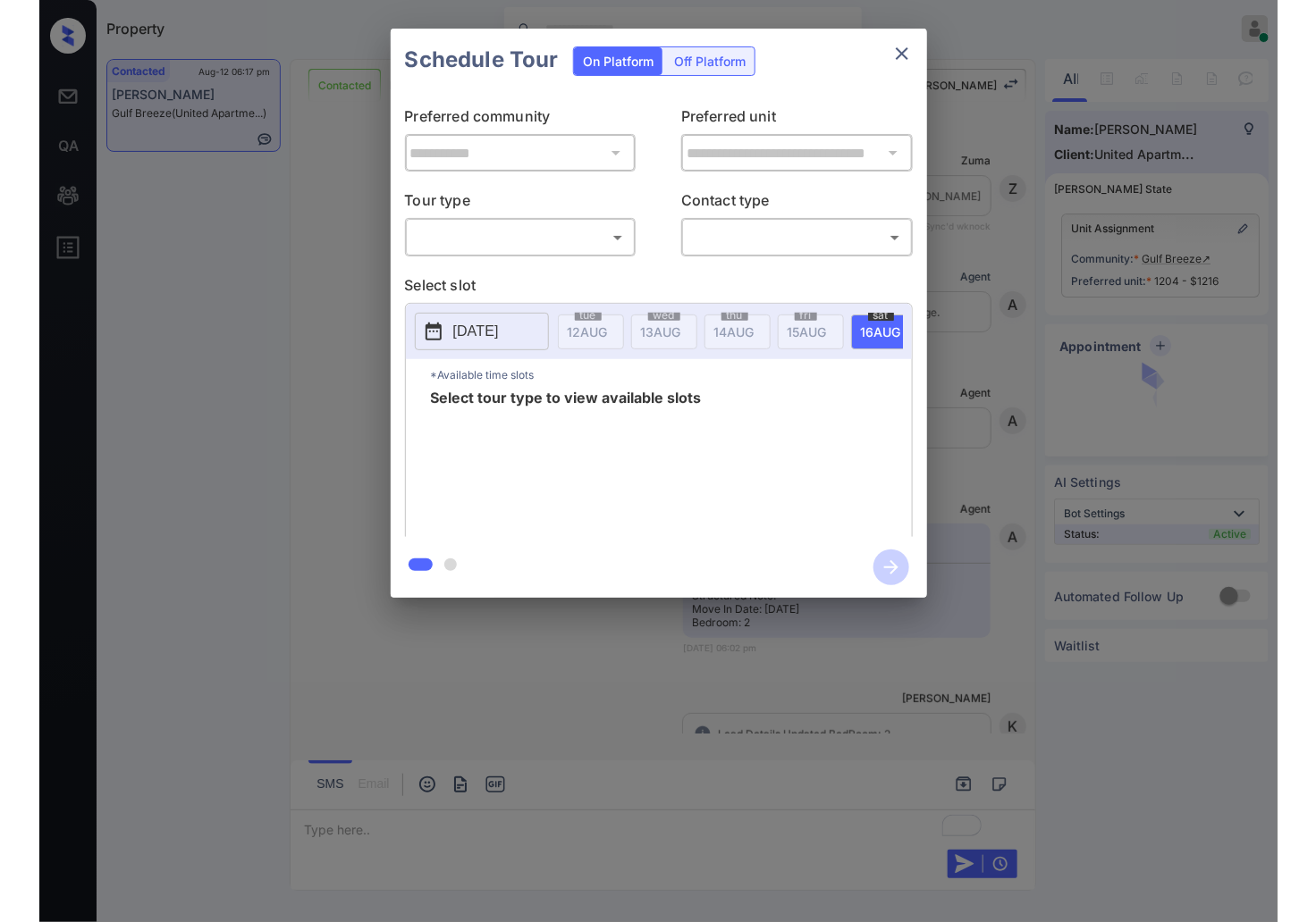
scroll to position [945, 0]
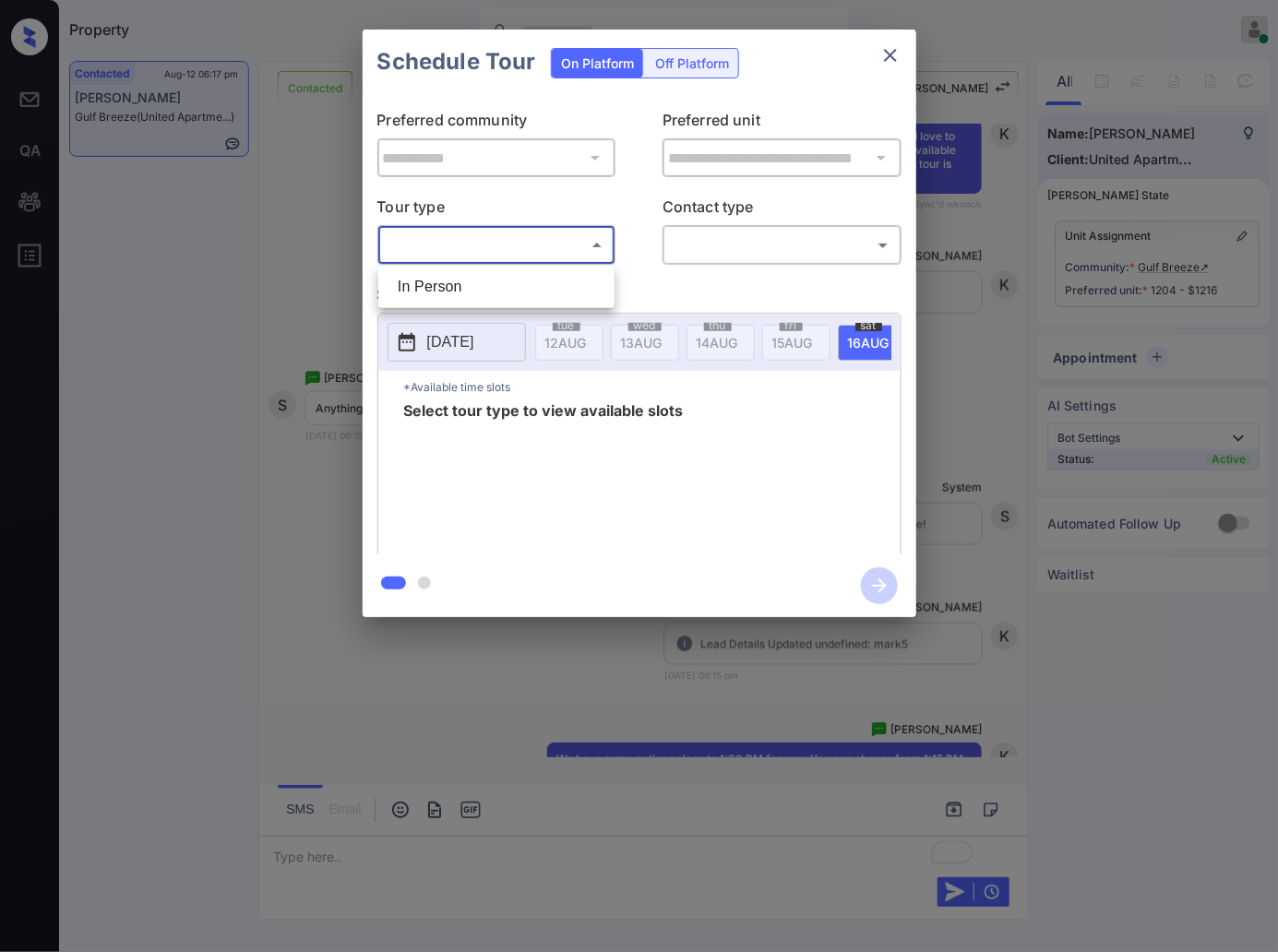
click at [515, 243] on body "Property [PERSON_NAME] Online Set yourself offline Set yourself on break Profil…" at bounding box center [639, 476] width 1278 height 952
click at [513, 282] on li "In Person" at bounding box center [497, 288] width 227 height 34
type input "********"
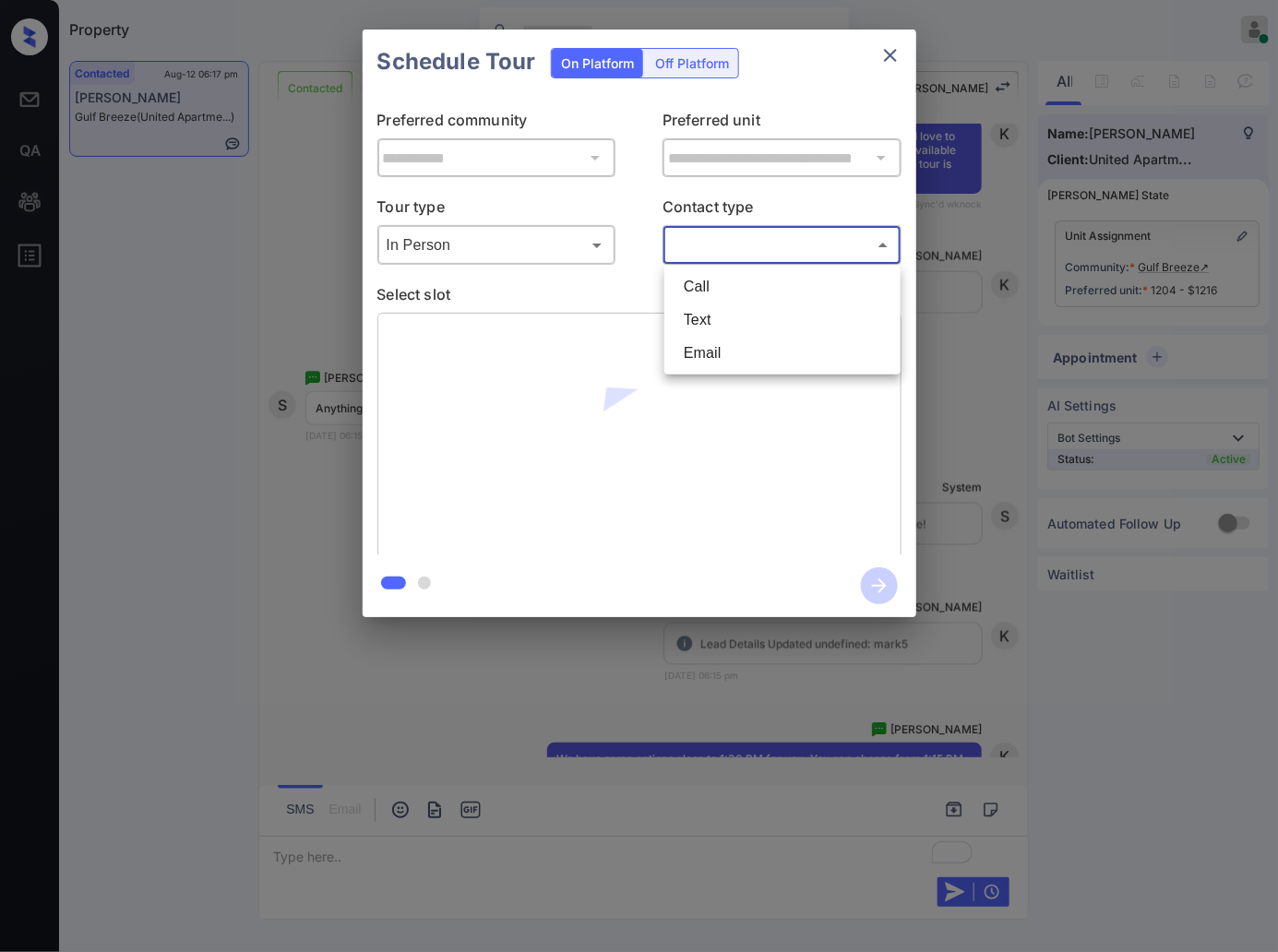
click at [719, 243] on body "Property Caroline Dacanay Online Set yourself offline Set yourself on break Pro…" at bounding box center [639, 476] width 1278 height 952
click at [746, 315] on li "Text" at bounding box center [783, 320] width 227 height 34
type input "****"
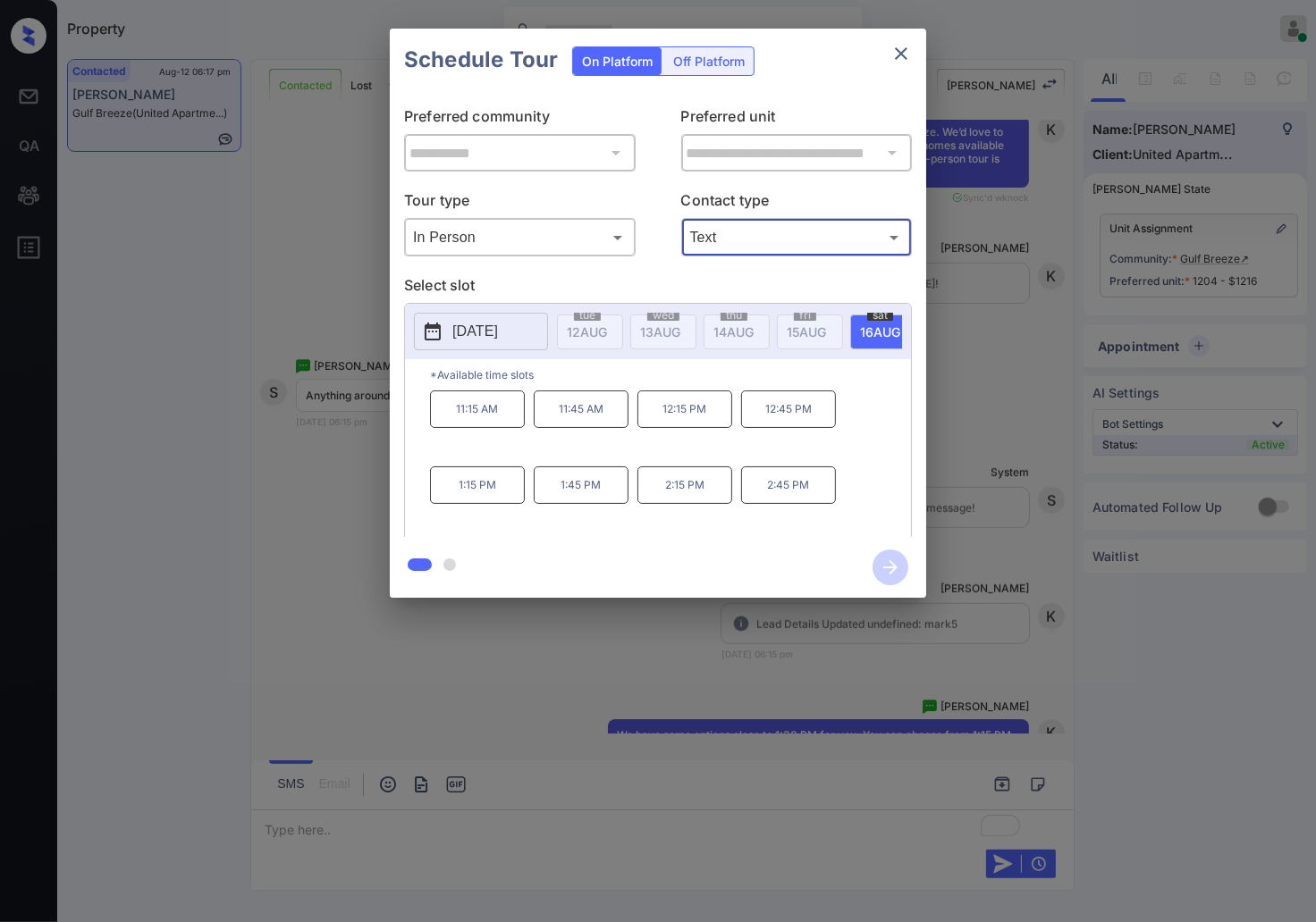
drag, startPoint x: 502, startPoint y: 494, endPoint x: 524, endPoint y: 494, distance: 22.0
click at [500, 494] on p "1:15 PM" at bounding box center [477, 486] width 95 height 38
click at [886, 560] on icon "button" at bounding box center [891, 568] width 36 height 36
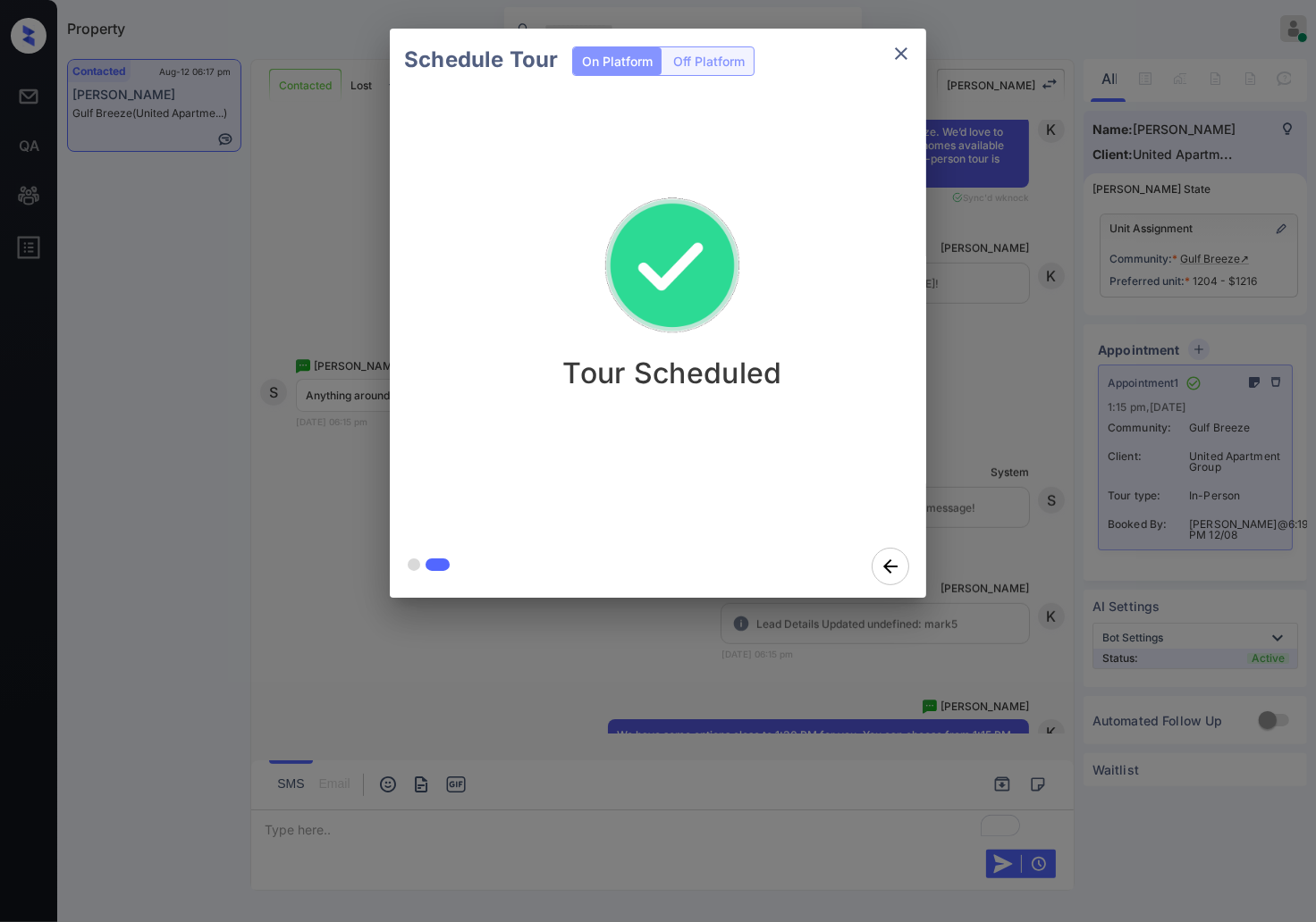
click at [1047, 297] on div "Schedule Tour On Platform Off Platform Tour Scheduled" at bounding box center [658, 313] width 1316 height 626
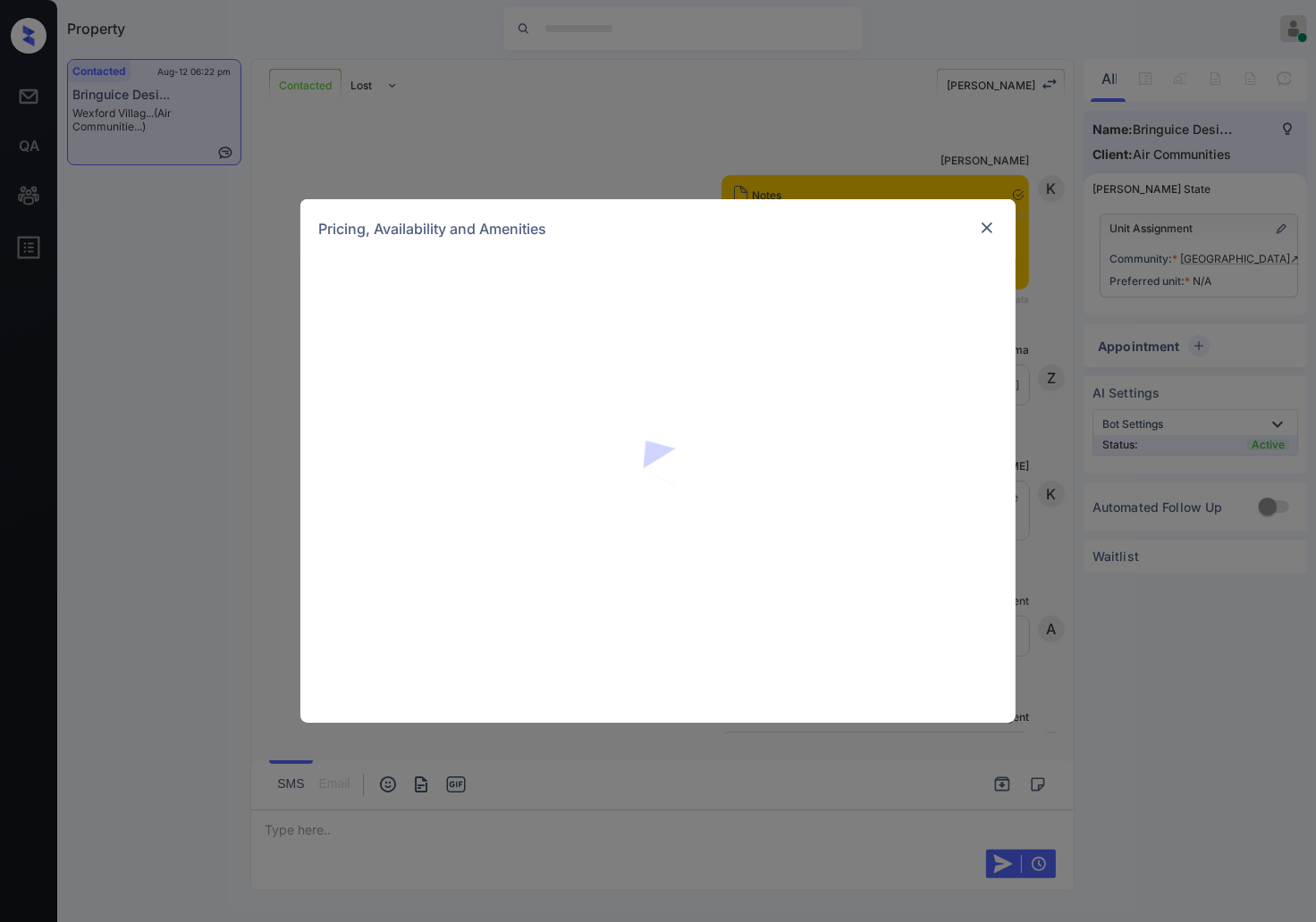
scroll to position [2583, 0]
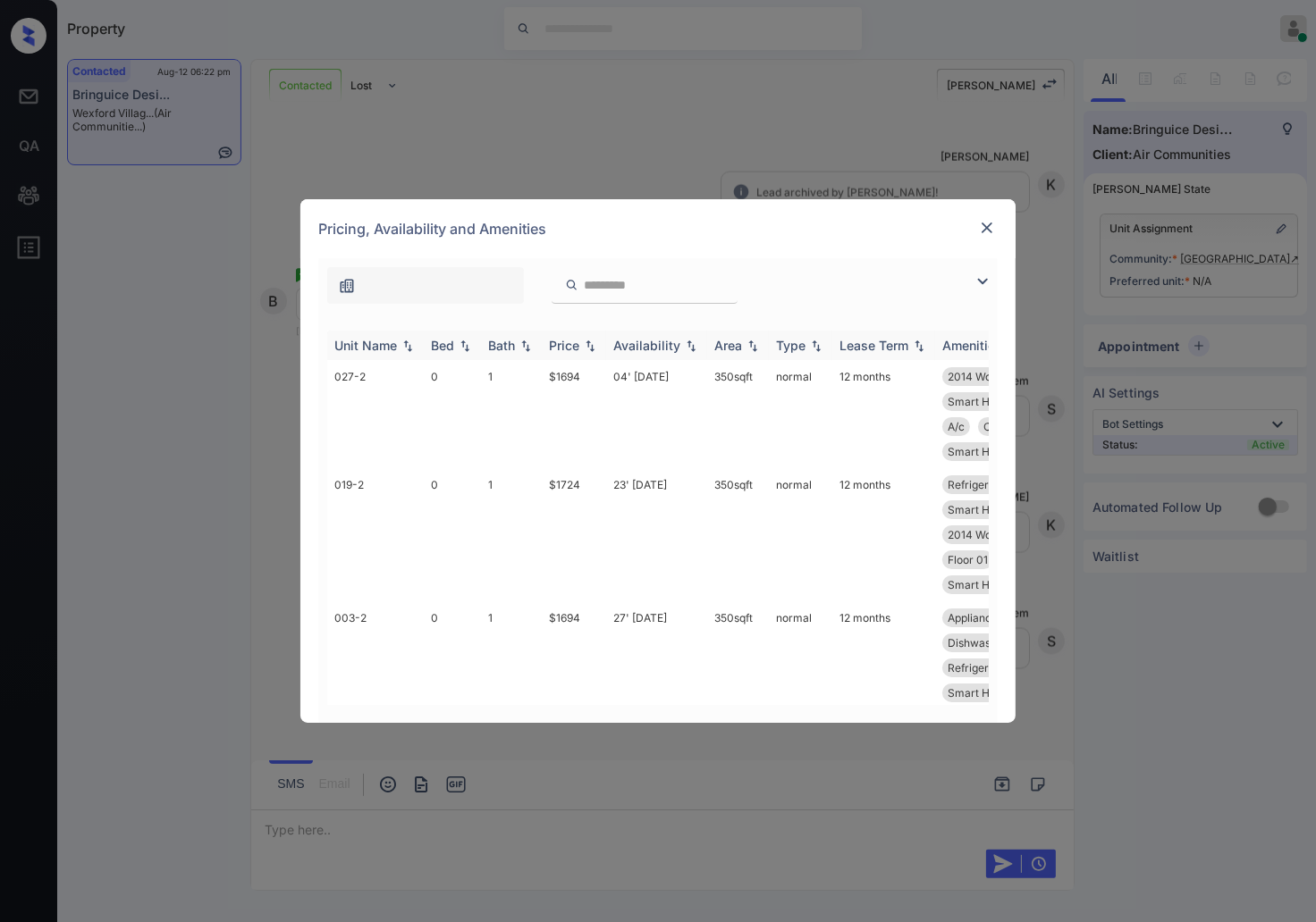
click at [591, 349] on img at bounding box center [590, 346] width 18 height 13
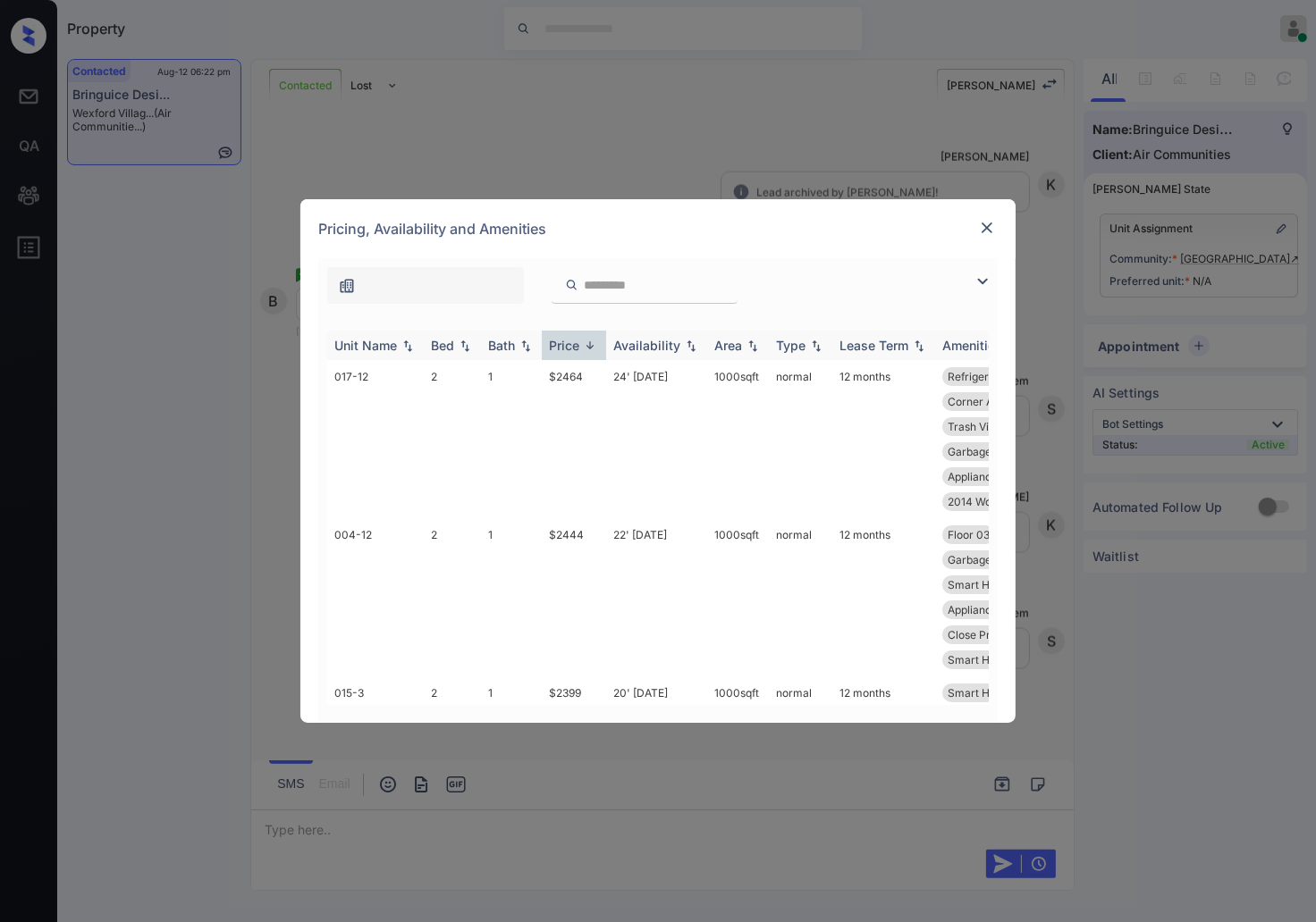
click at [591, 349] on img at bounding box center [590, 345] width 18 height 14
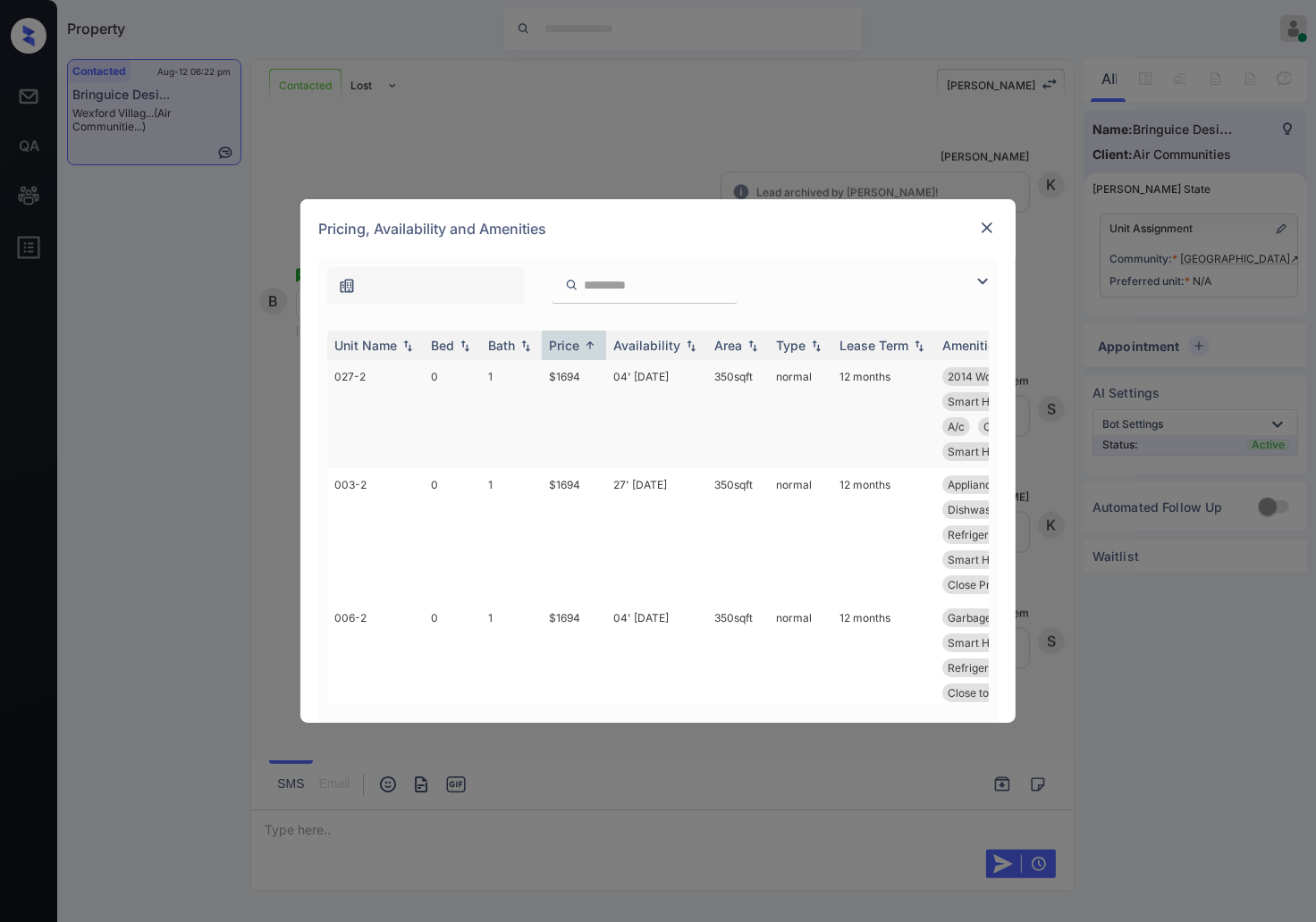
click at [588, 370] on td "$1694" at bounding box center [573, 415] width 64 height 108
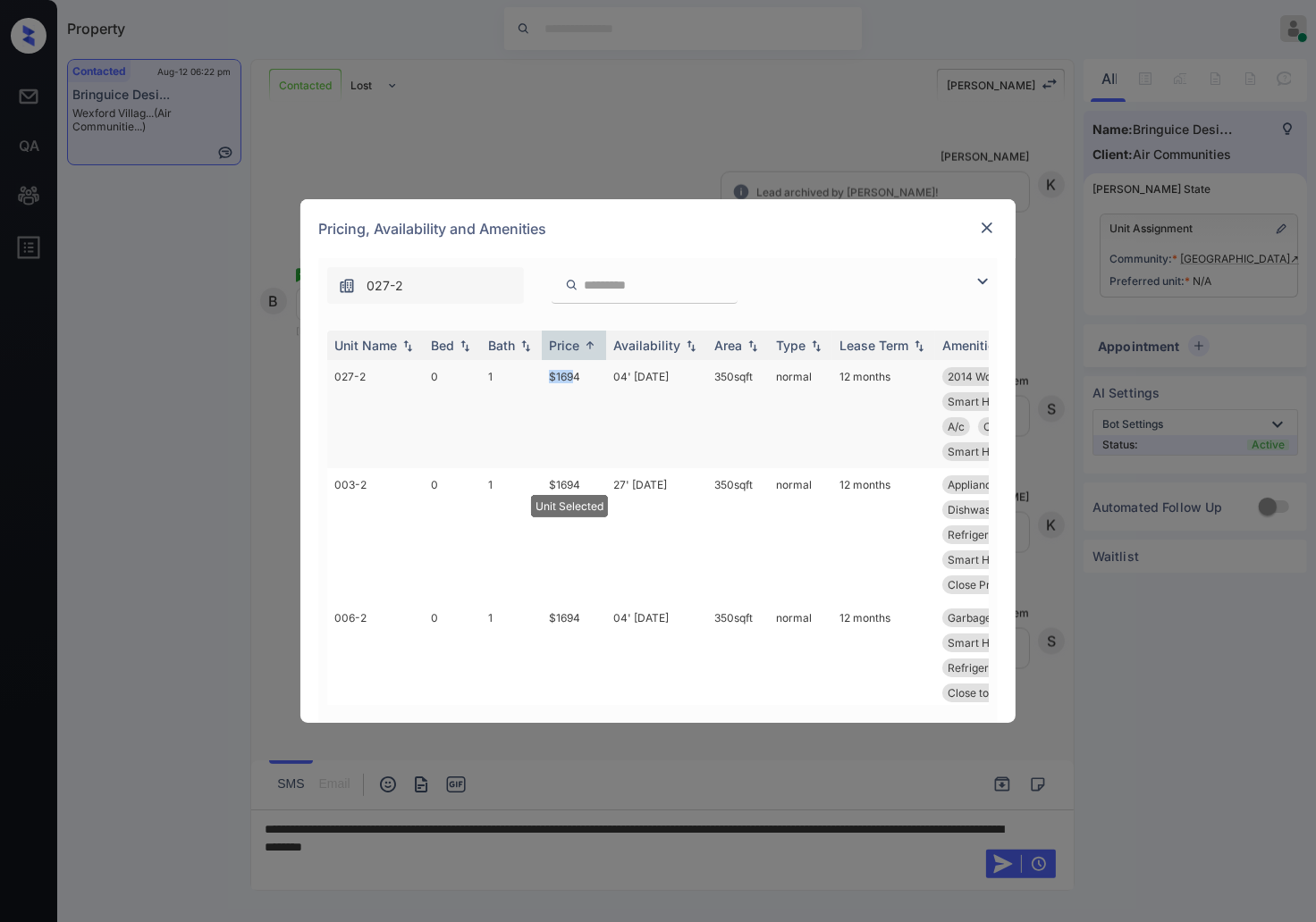
drag, startPoint x: 561, startPoint y: 376, endPoint x: 549, endPoint y: 376, distance: 12.0
click at [549, 376] on td "$1694" at bounding box center [573, 415] width 64 height 108
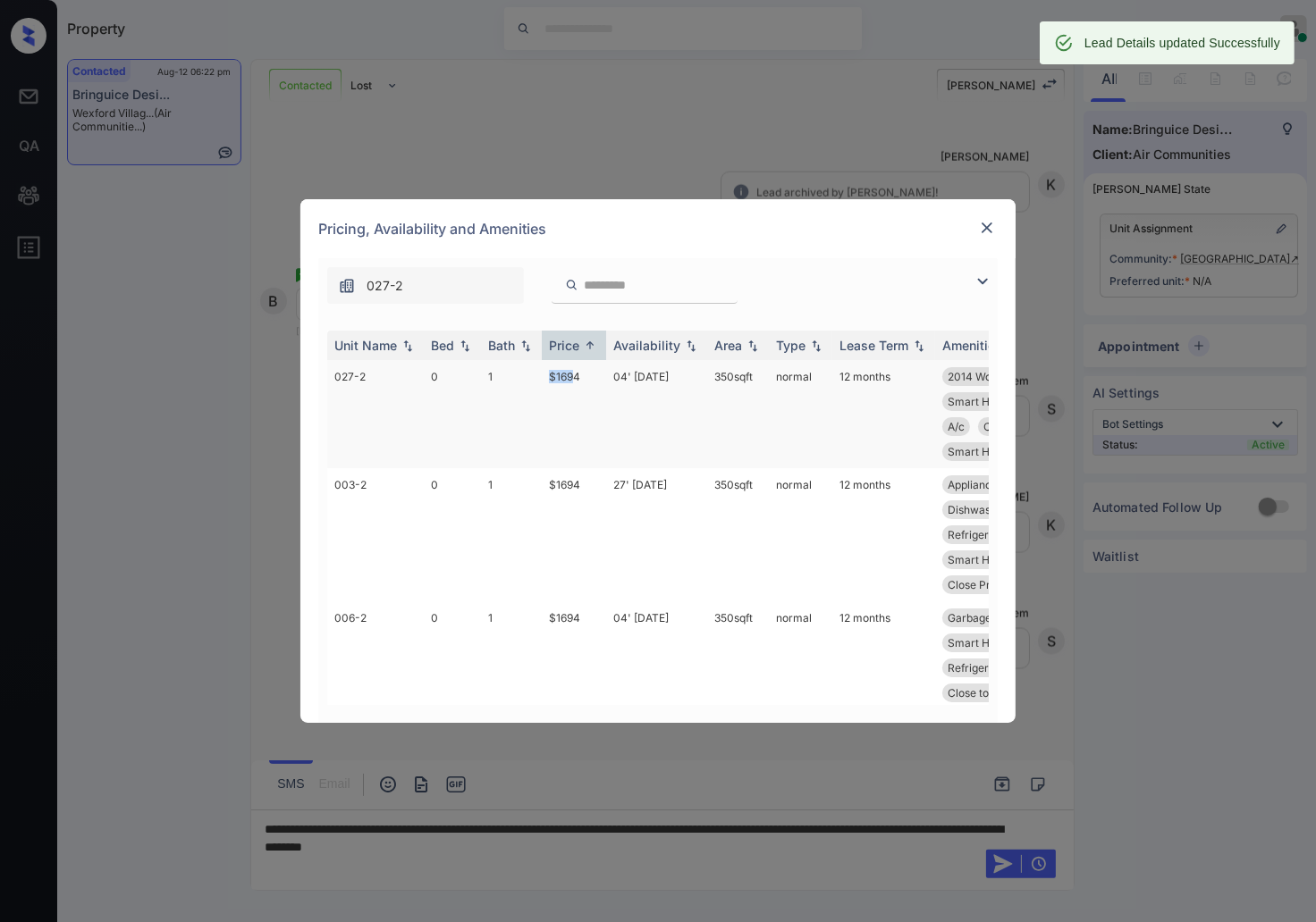
click at [546, 377] on td "$1694" at bounding box center [573, 415] width 64 height 108
drag, startPoint x: 546, startPoint y: 377, endPoint x: 597, endPoint y: 377, distance: 51.0
click at [597, 377] on td "$1694" at bounding box center [573, 415] width 64 height 108
copy td "$1694"
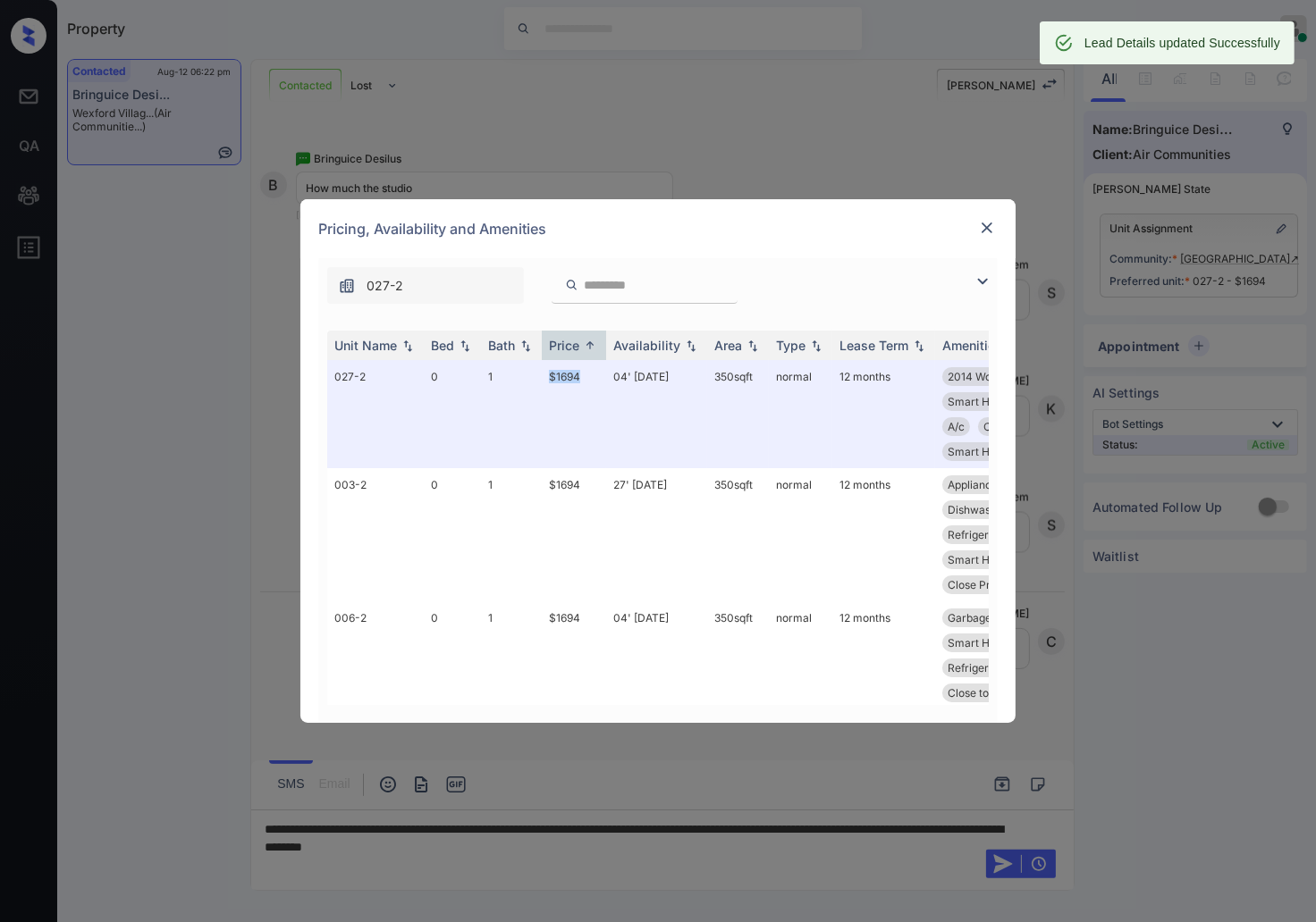
click at [984, 227] on img at bounding box center [987, 228] width 18 height 18
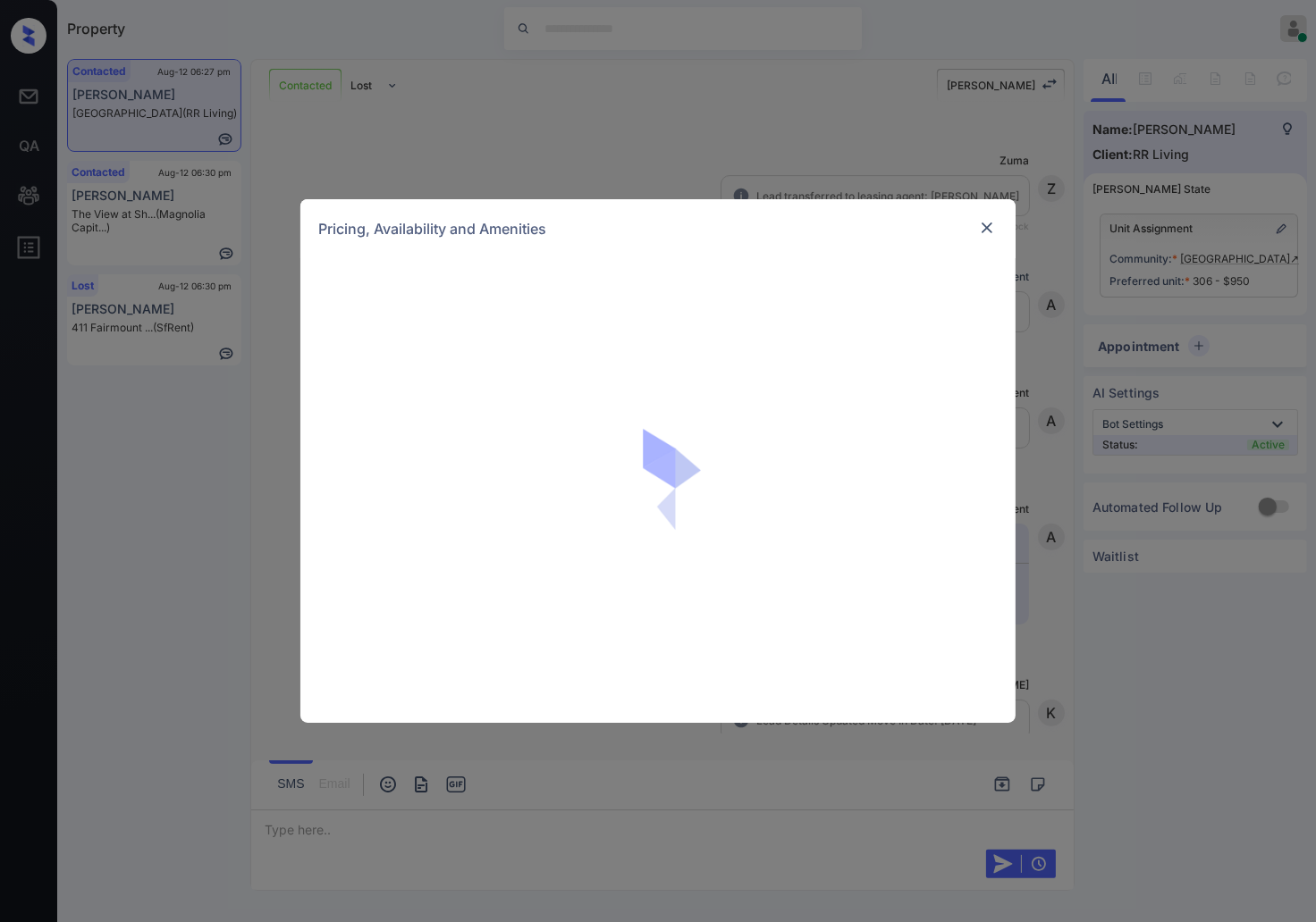
scroll to position [3632, 0]
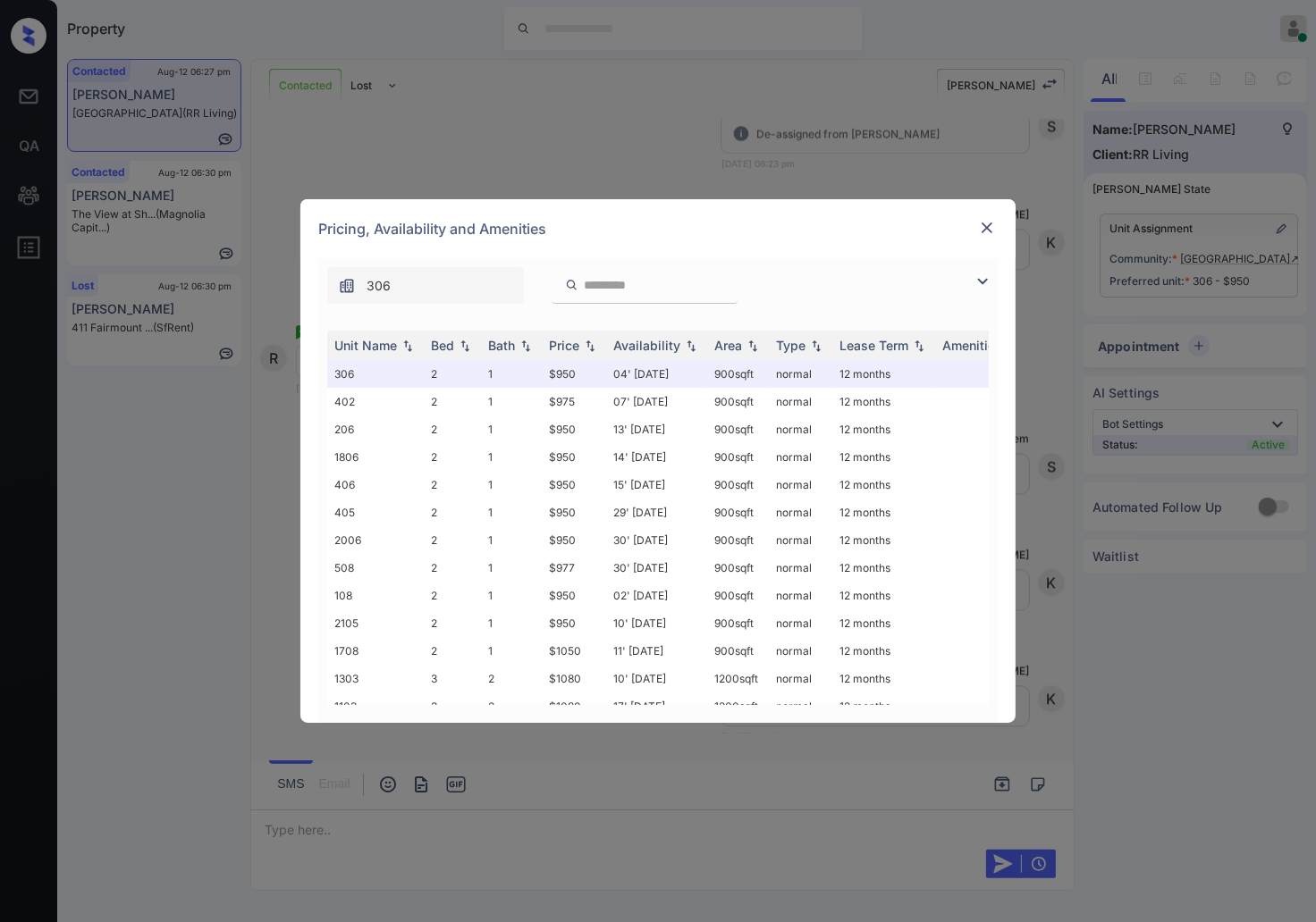
click at [988, 224] on img at bounding box center [987, 228] width 18 height 18
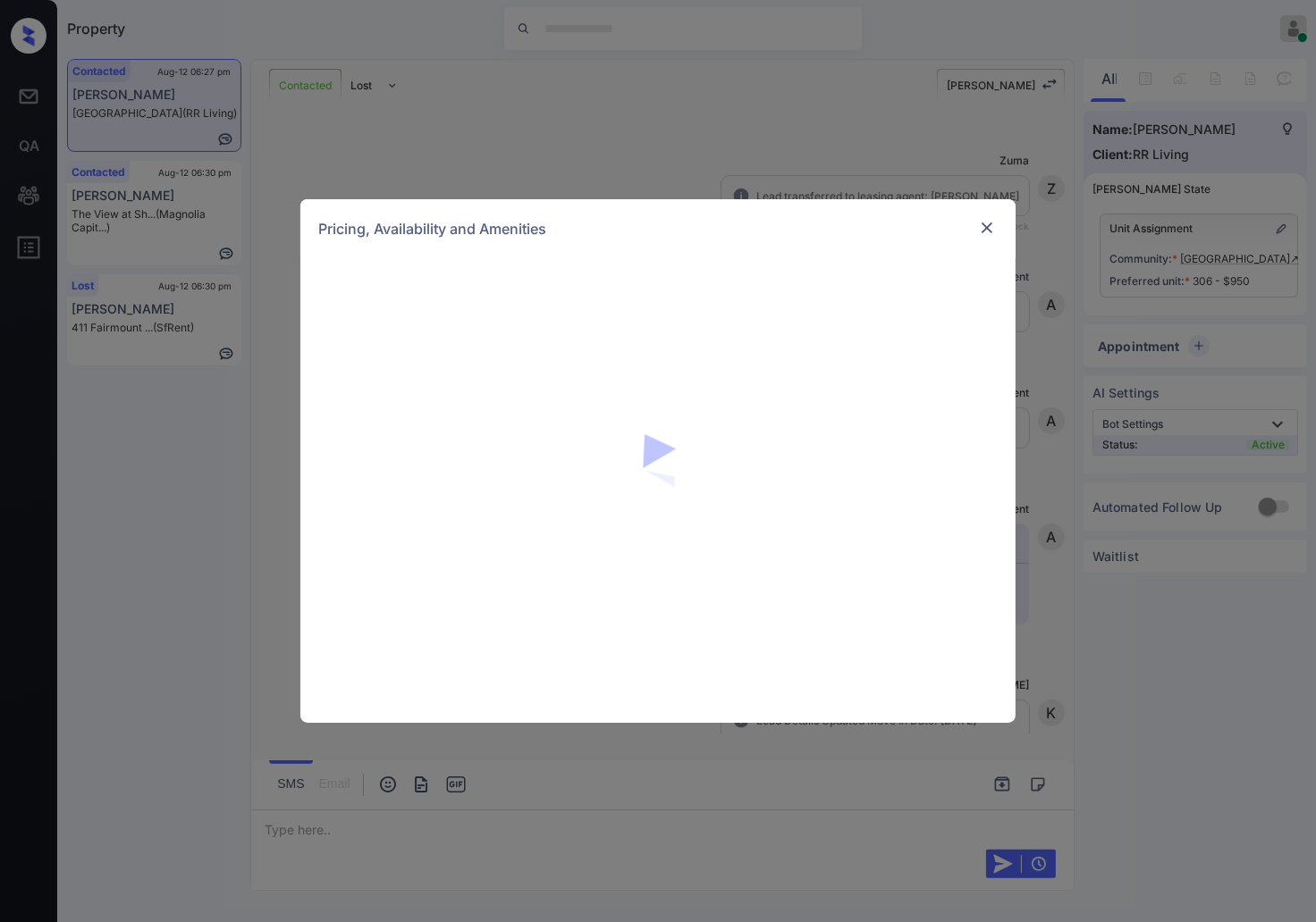
scroll to position [3632, 0]
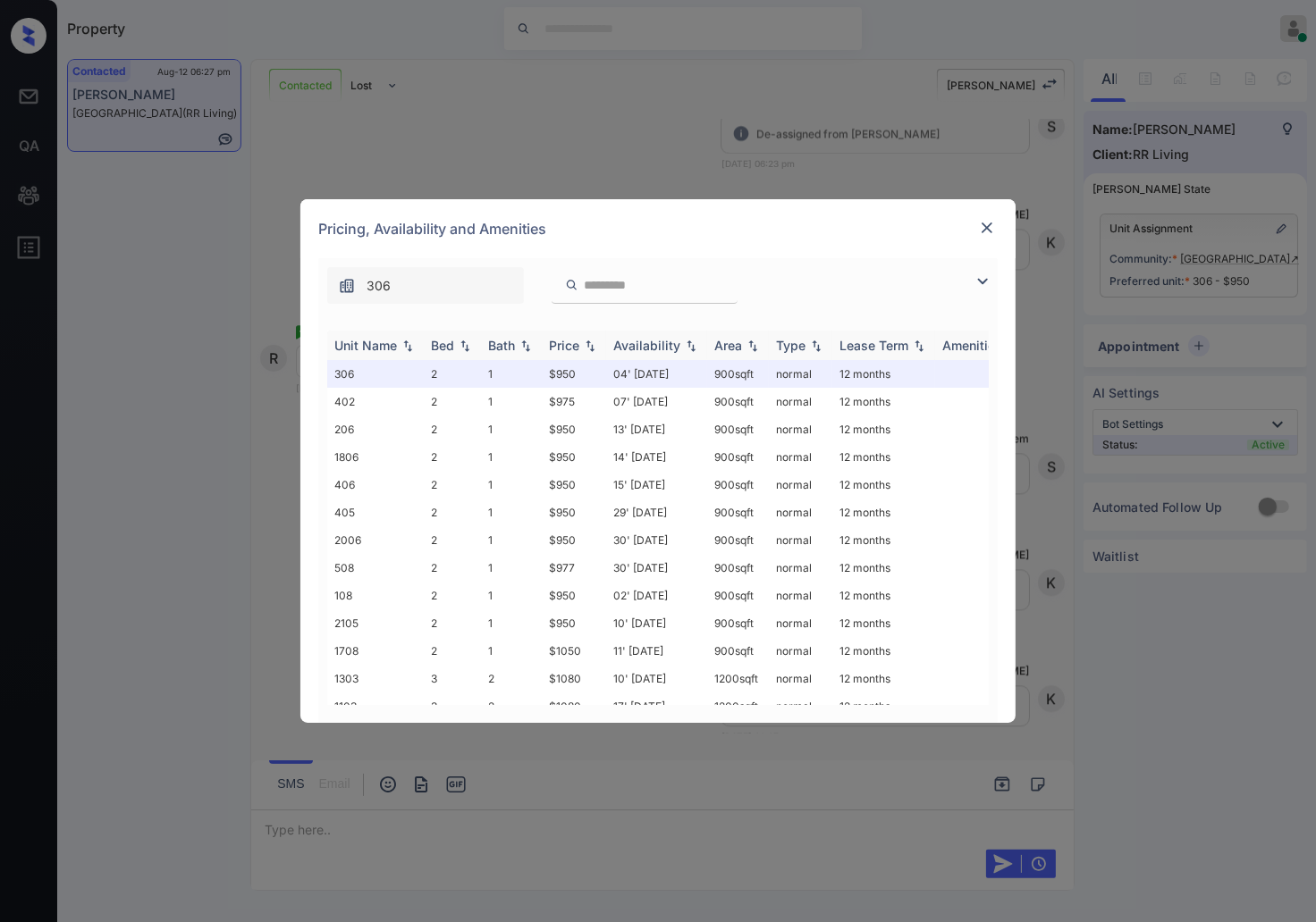
click at [599, 344] on img at bounding box center [590, 346] width 18 height 13
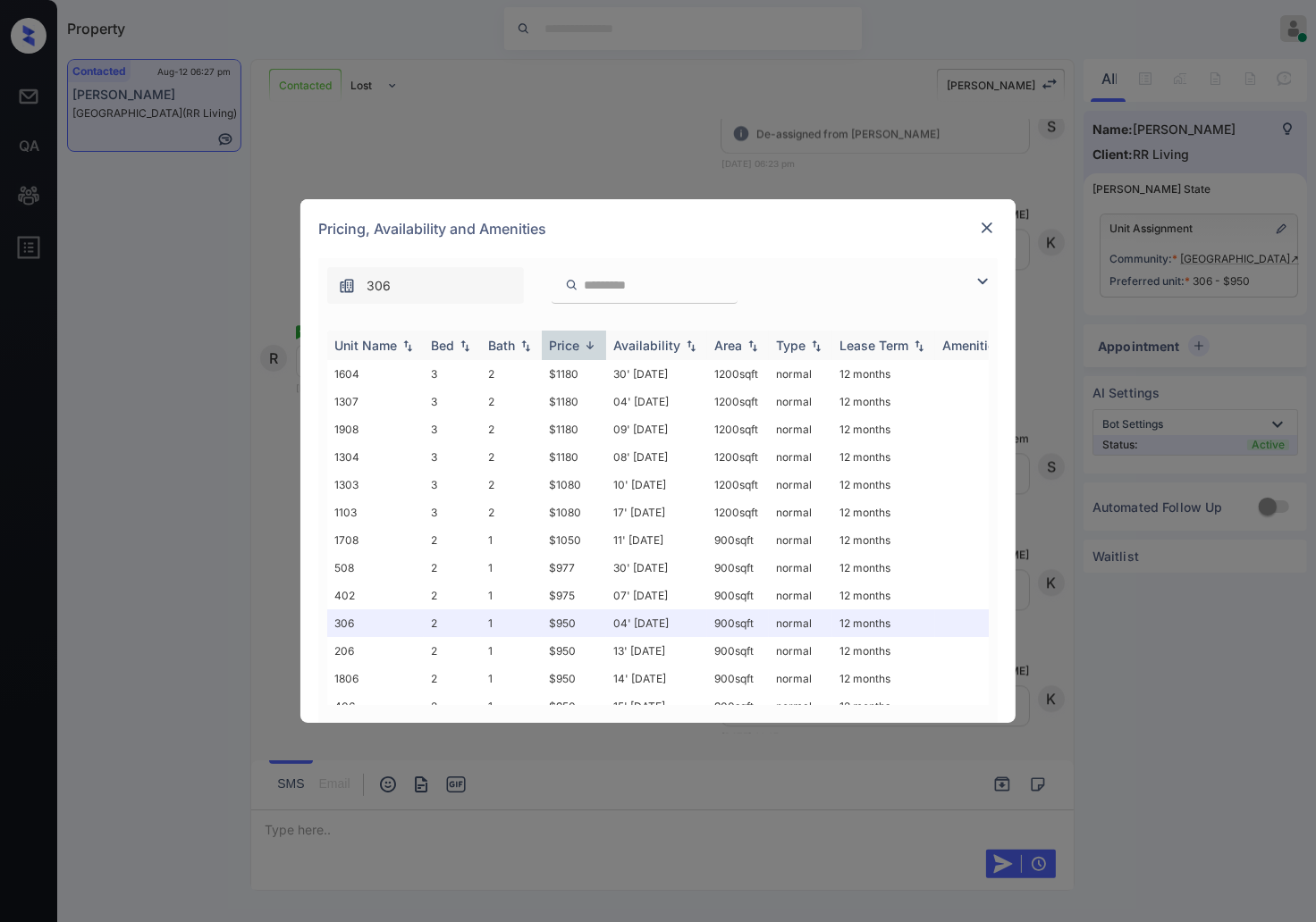
click at [599, 344] on img at bounding box center [590, 345] width 18 height 14
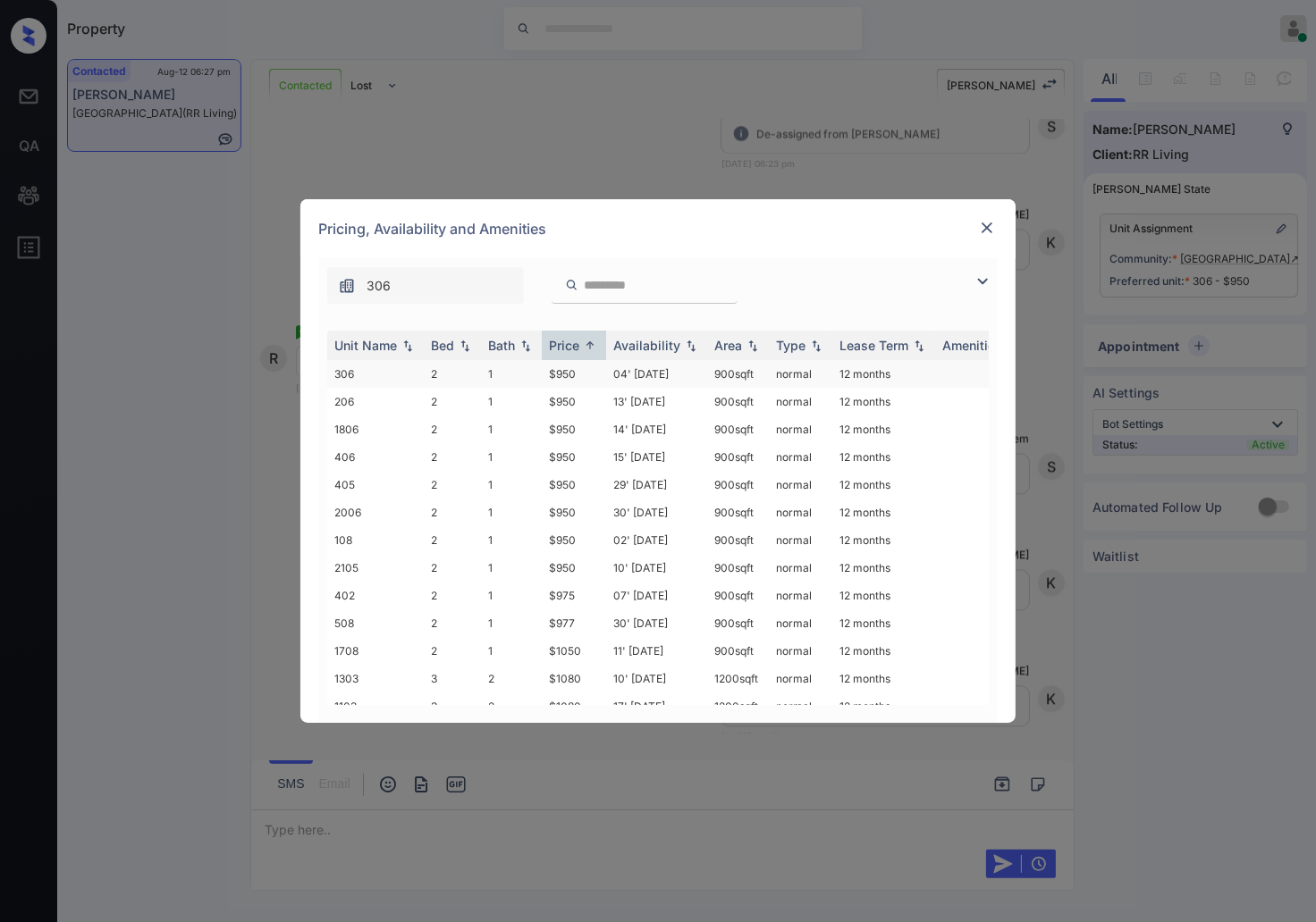
click at [571, 371] on td "$950" at bounding box center [573, 374] width 64 height 28
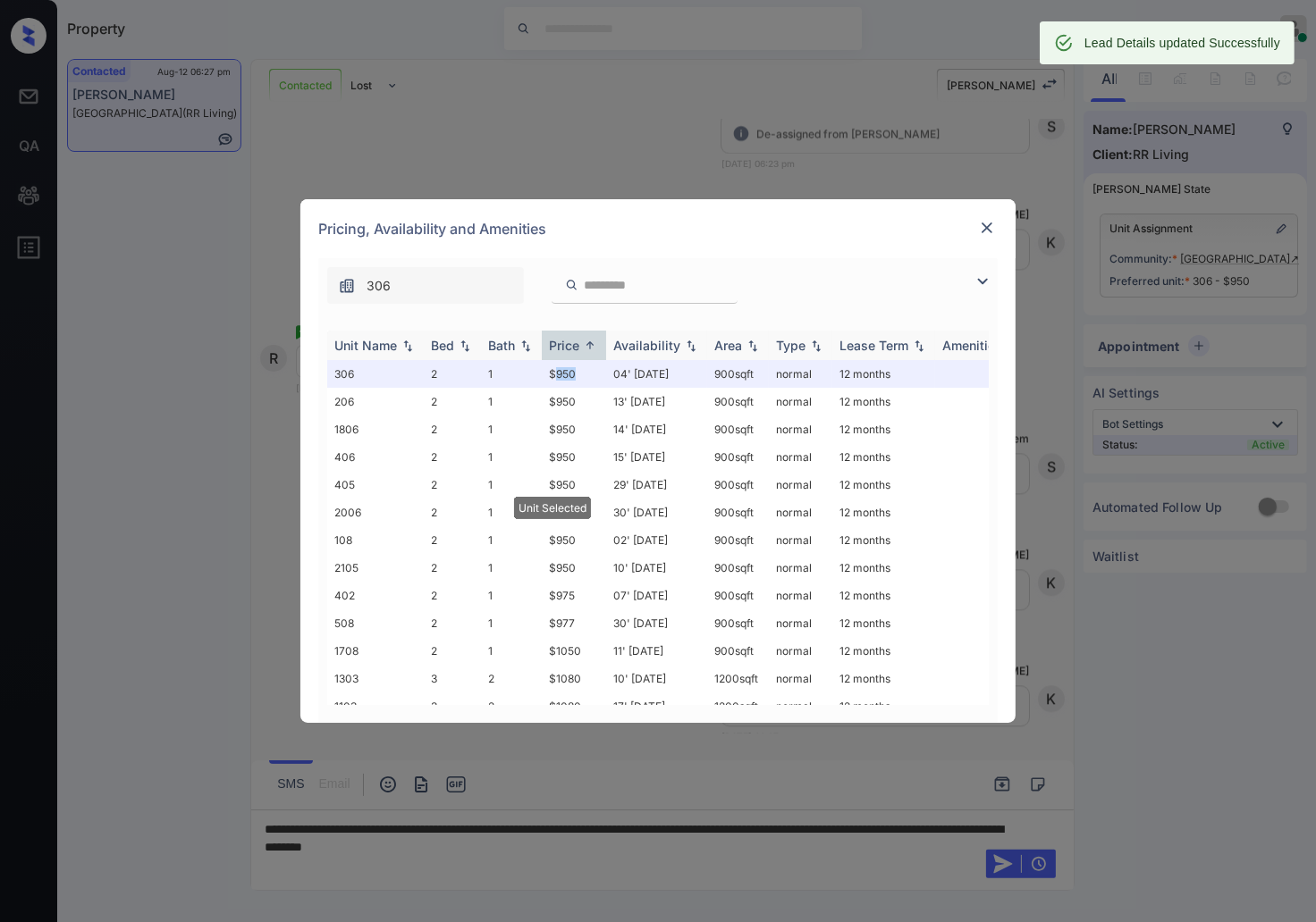
click at [587, 342] on img at bounding box center [590, 345] width 18 height 14
click at [587, 342] on img at bounding box center [590, 346] width 18 height 13
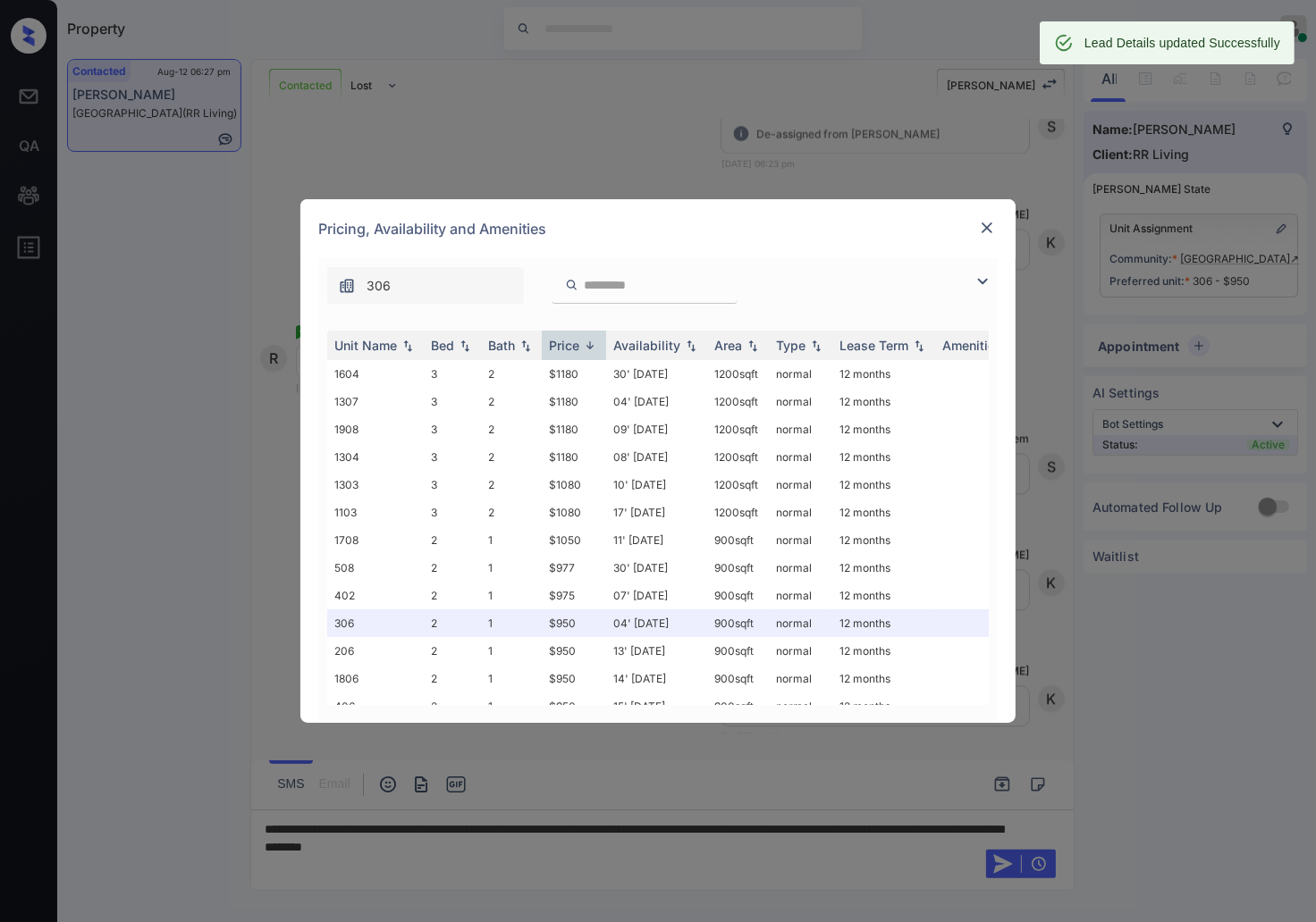
click at [987, 224] on img at bounding box center [987, 228] width 18 height 18
